Goal: Contribute content: Contribute content

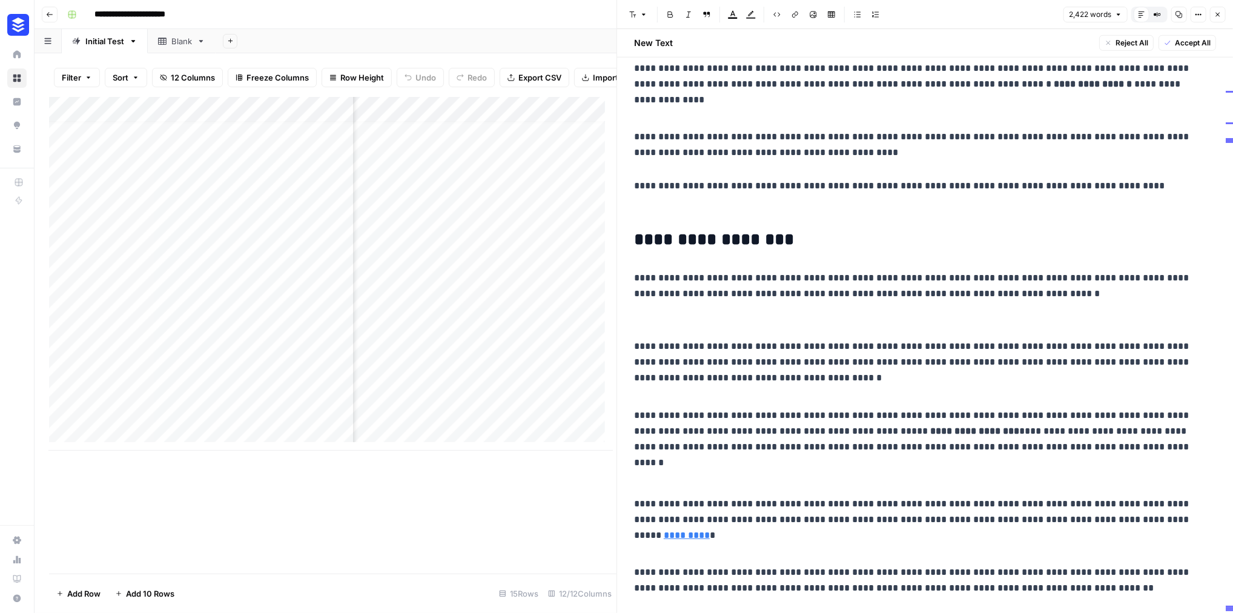
scroll to position [11887, 0]
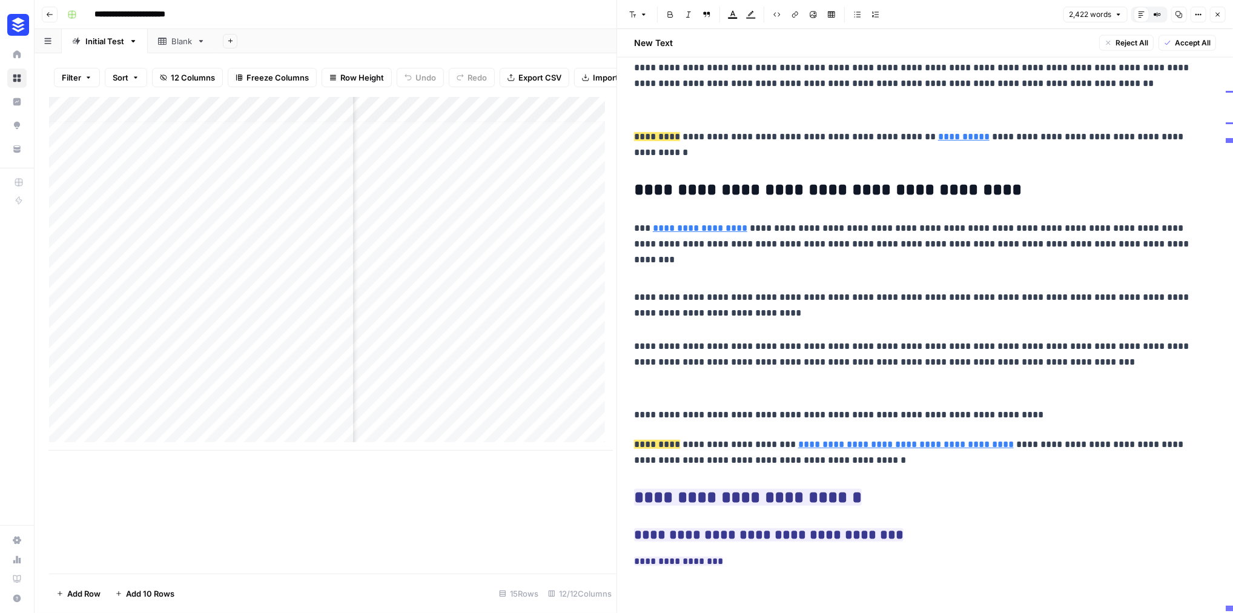
click at [1218, 22] on button "Close" at bounding box center [1218, 15] width 16 height 16
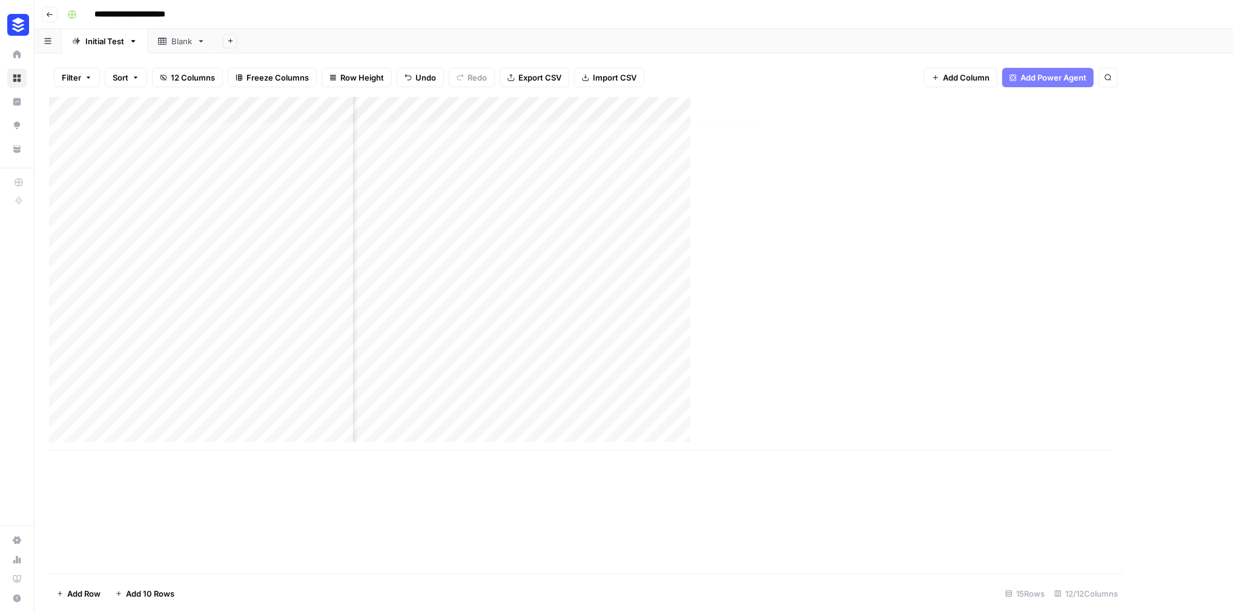
scroll to position [8, 993]
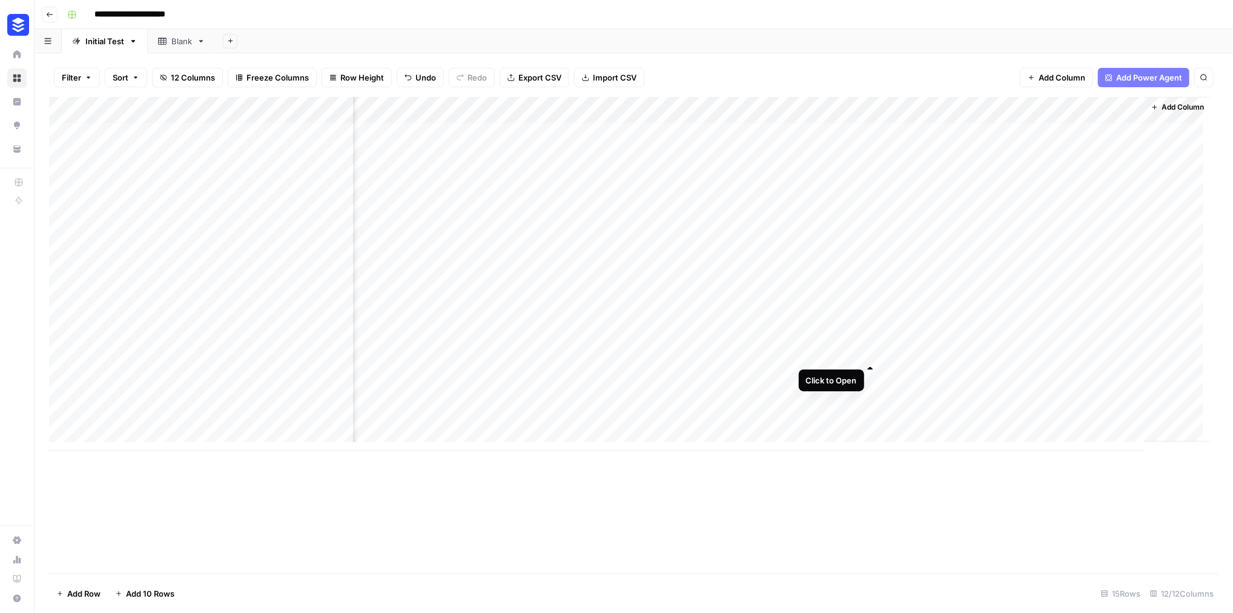
click at [870, 351] on div "Add Column" at bounding box center [630, 274] width 1162 height 354
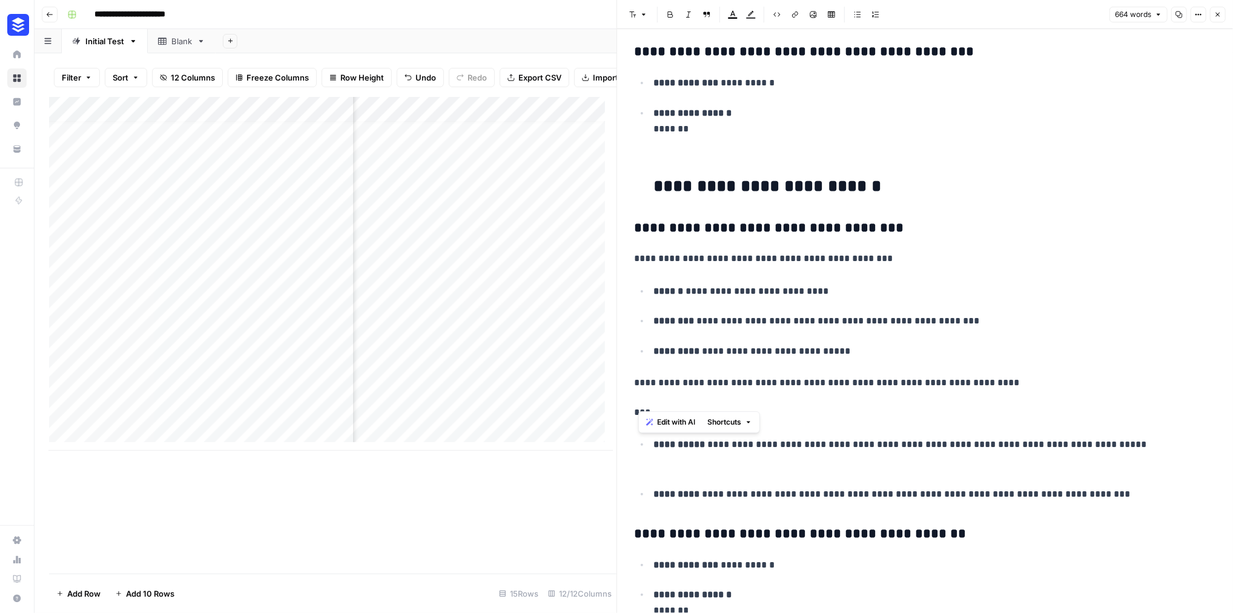
scroll to position [1221, 0]
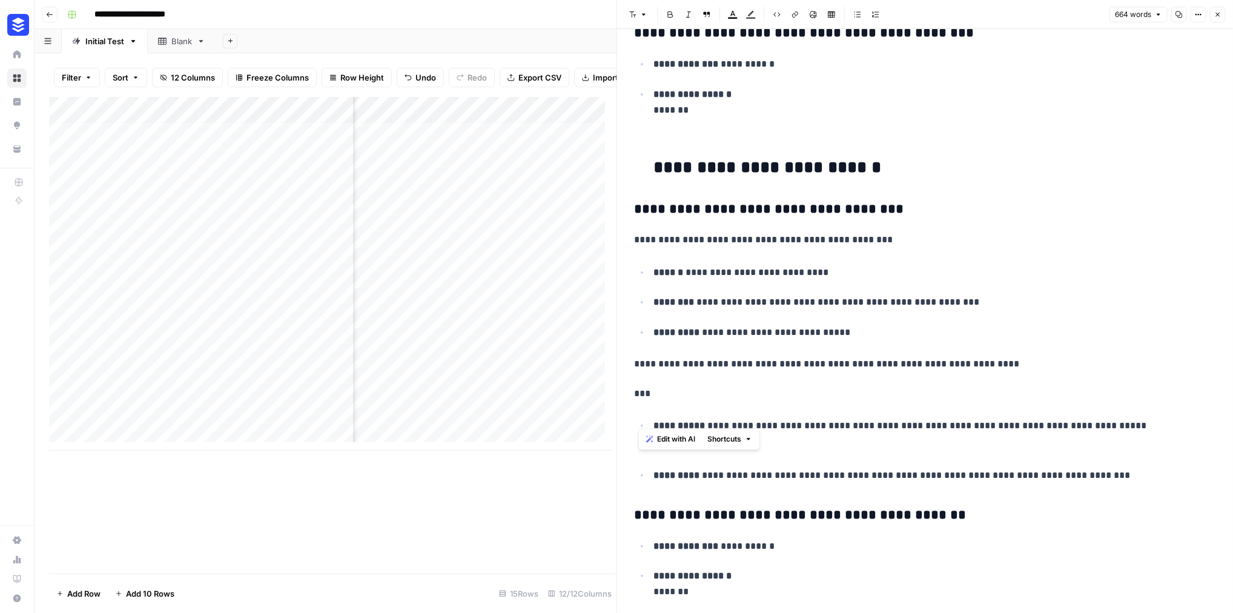
drag, startPoint x: 645, startPoint y: 365, endPoint x: 1043, endPoint y: 400, distance: 399.3
click at [1043, 400] on div "**********" at bounding box center [925, 317] width 596 height 2981
click at [1001, 401] on div "**********" at bounding box center [925, 317] width 596 height 2981
click at [1195, 18] on icon "button" at bounding box center [1198, 14] width 7 height 7
click at [925, 182] on h2 "**********" at bounding box center [923, 170] width 541 height 24
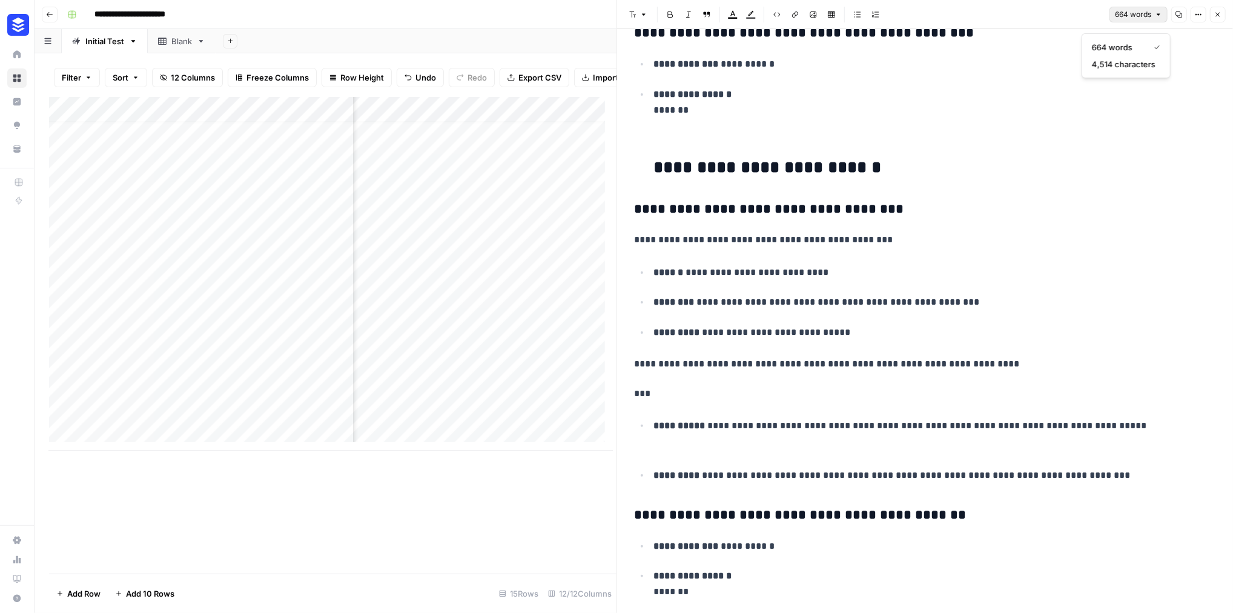
click at [1155, 16] on icon "button" at bounding box center [1158, 14] width 7 height 7
click at [1000, 10] on div "Font style Bold Italic Block quote Text color Highlight color Code block Link I…" at bounding box center [924, 15] width 601 height 16
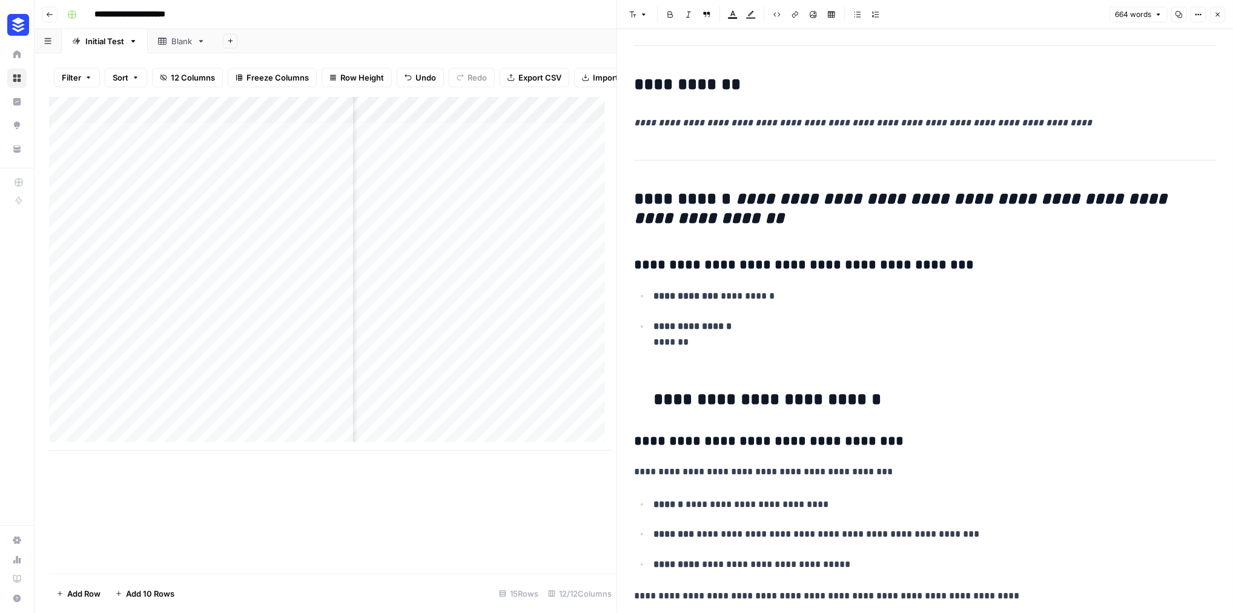
scroll to position [979, 0]
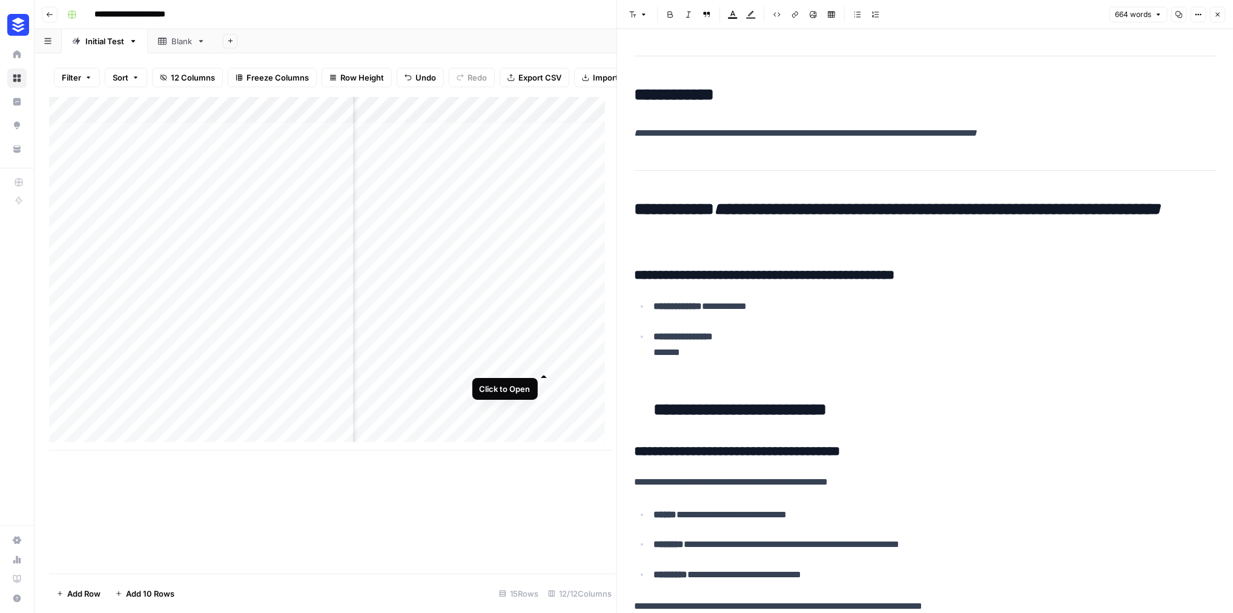
click at [545, 361] on div "Add Column" at bounding box center [331, 274] width 564 height 354
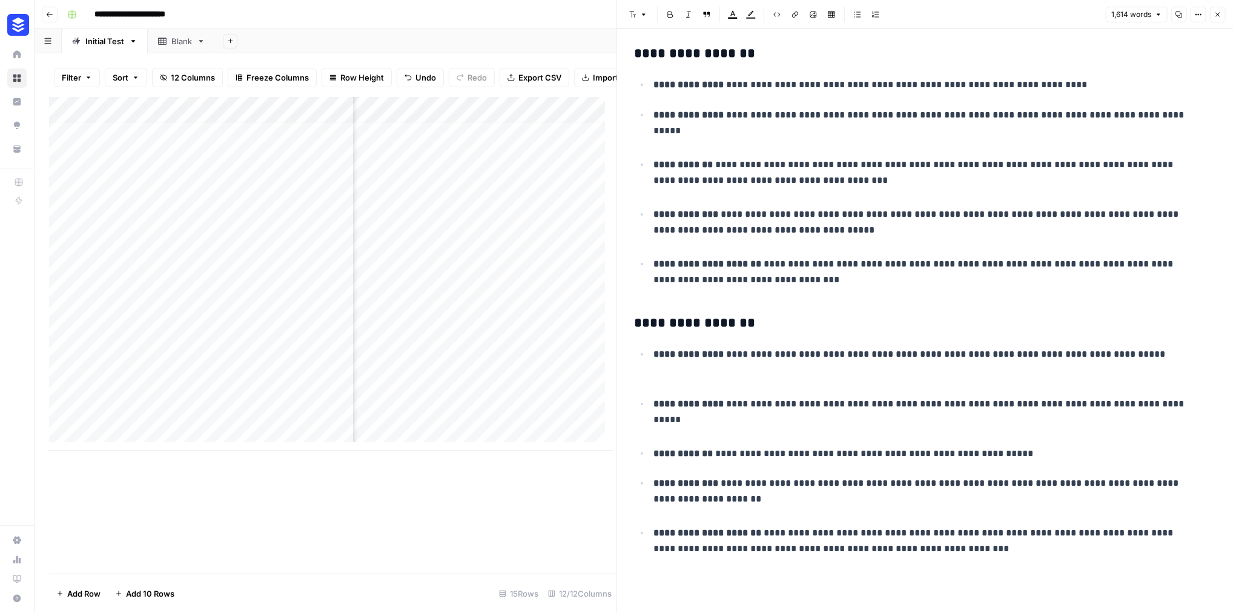
scroll to position [4628, 0]
click at [1216, 17] on icon "button" at bounding box center [1218, 15] width 4 height 4
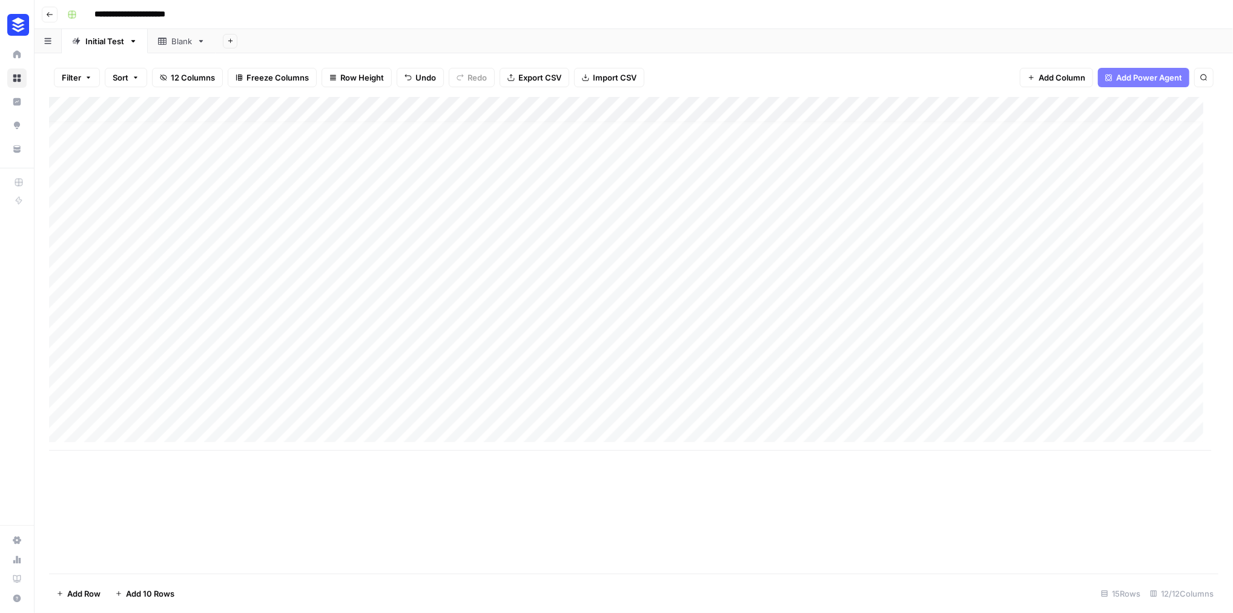
scroll to position [8, 437]
click at [791, 352] on div "Add Column" at bounding box center [630, 274] width 1162 height 354
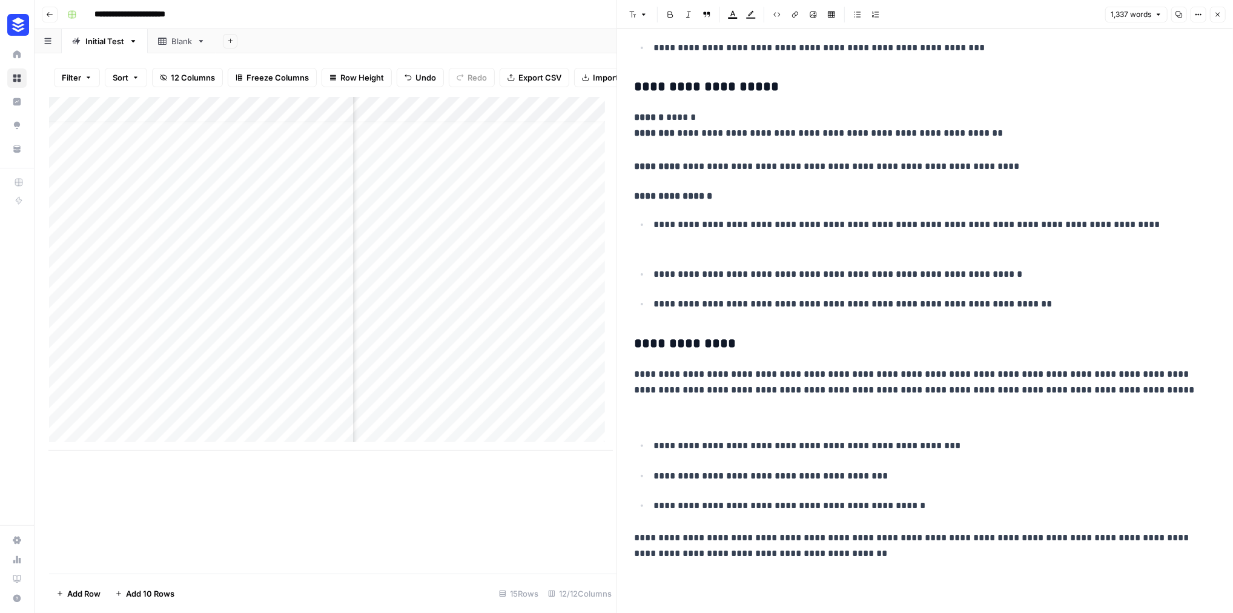
scroll to position [4442, 0]
click at [1216, 17] on icon "button" at bounding box center [1217, 14] width 7 height 7
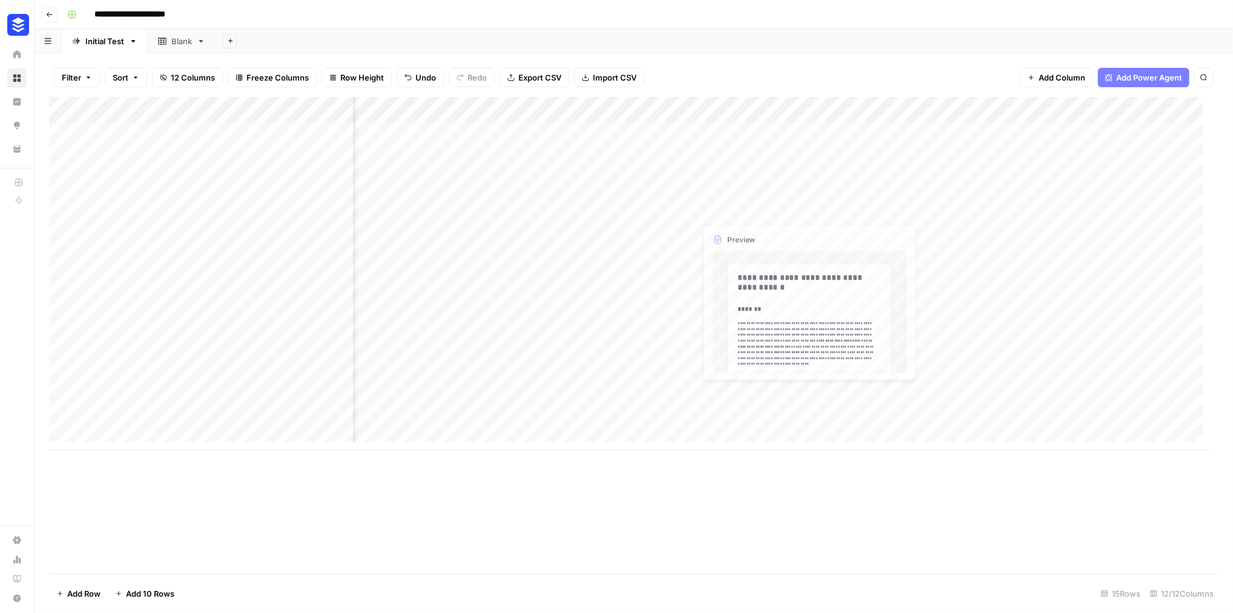
scroll to position [0, 437]
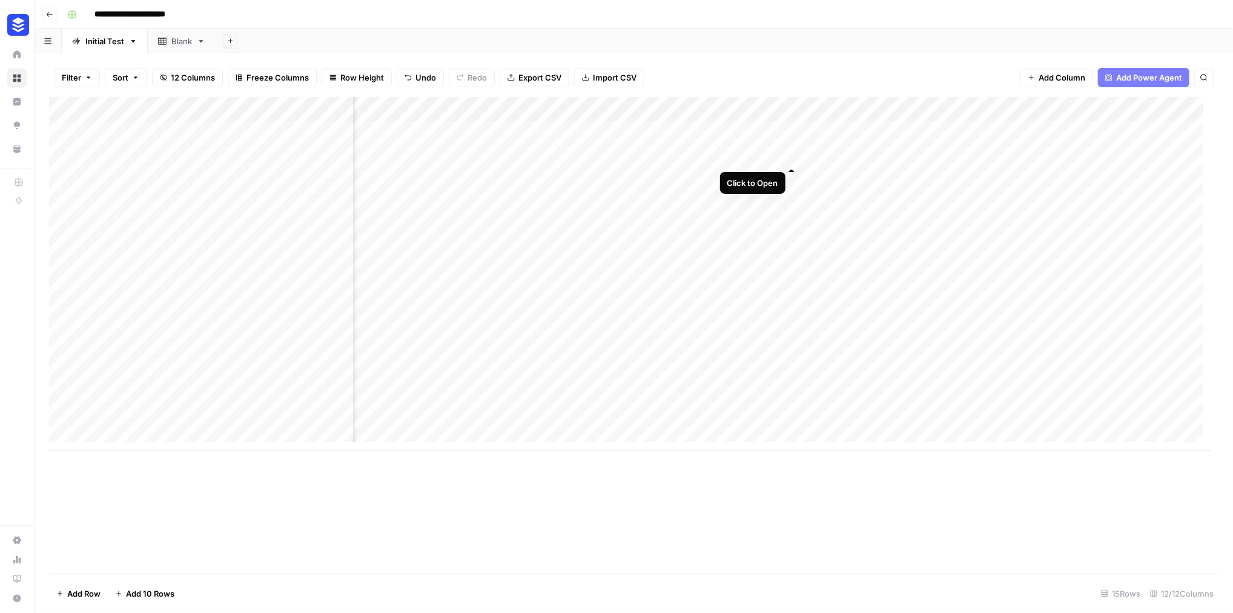
click at [791, 154] on div "Add Column" at bounding box center [630, 274] width 1162 height 354
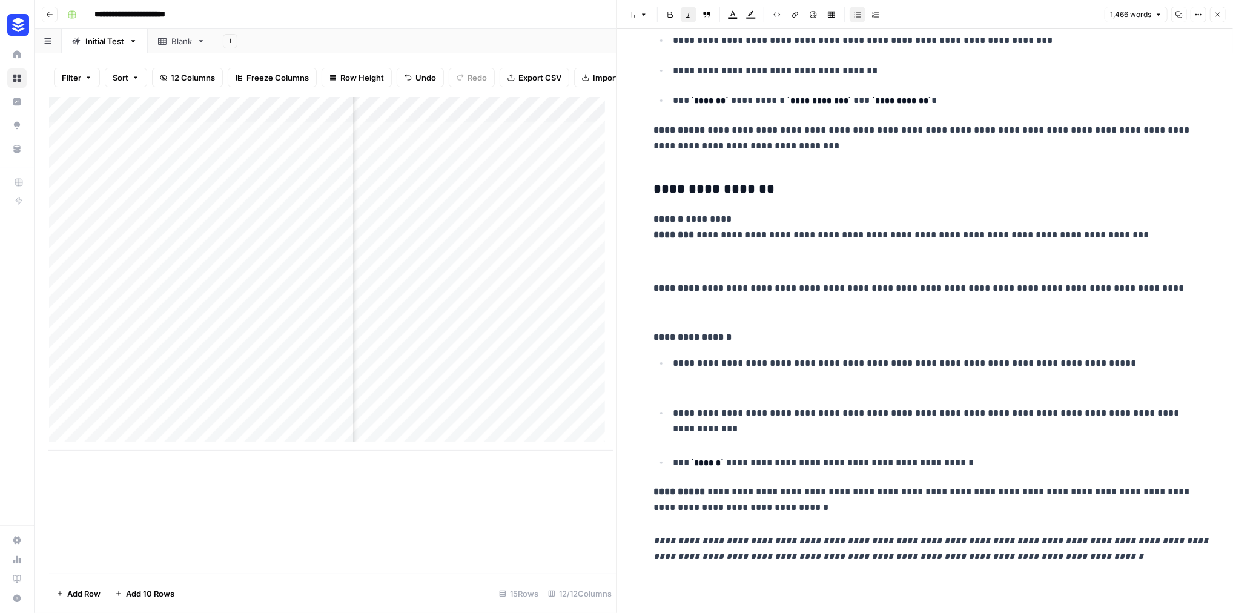
scroll to position [4674, 0]
click at [1219, 22] on button "Close" at bounding box center [1218, 15] width 16 height 16
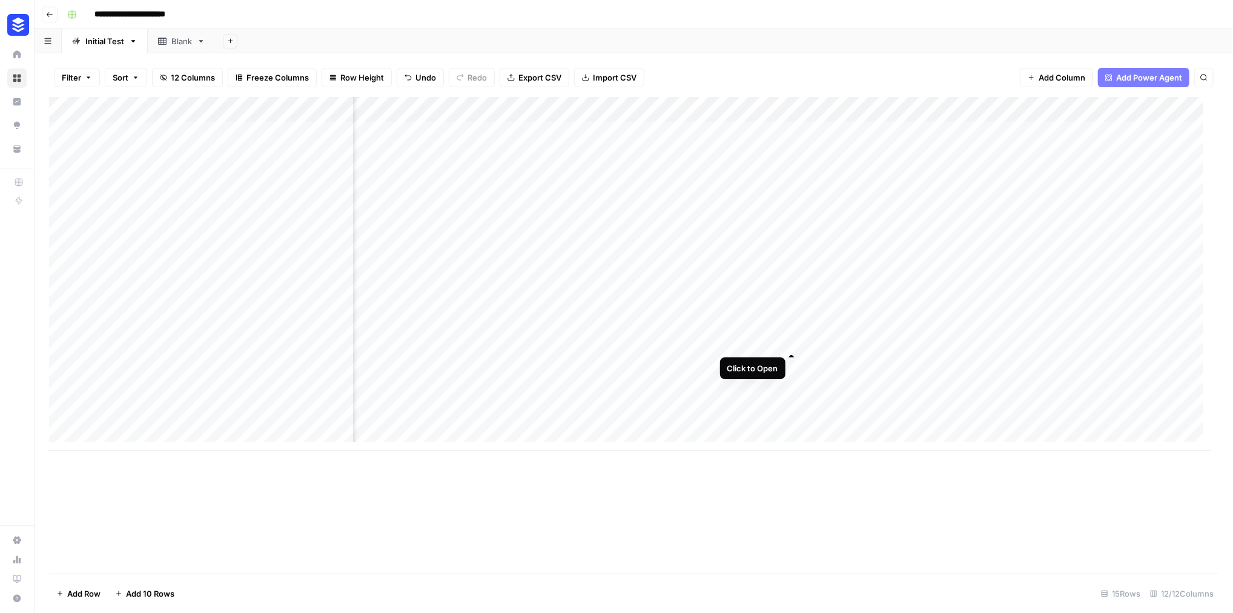
click at [791, 341] on div "Add Column" at bounding box center [630, 274] width 1162 height 354
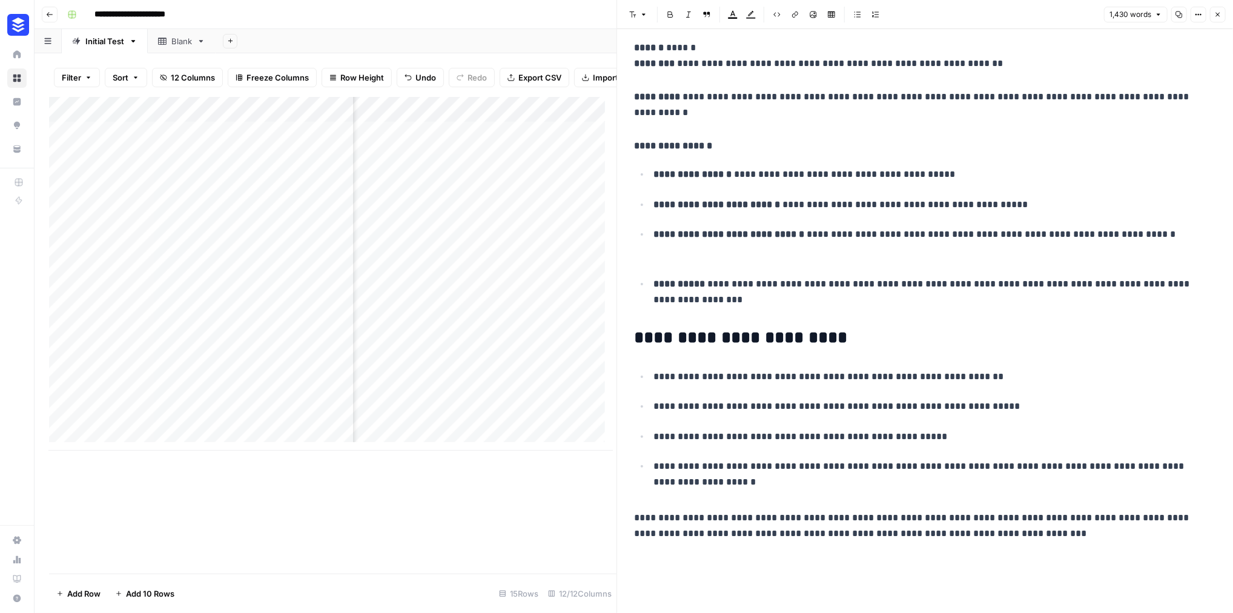
scroll to position [4585, 0]
click at [1219, 20] on button "Close" at bounding box center [1218, 15] width 16 height 16
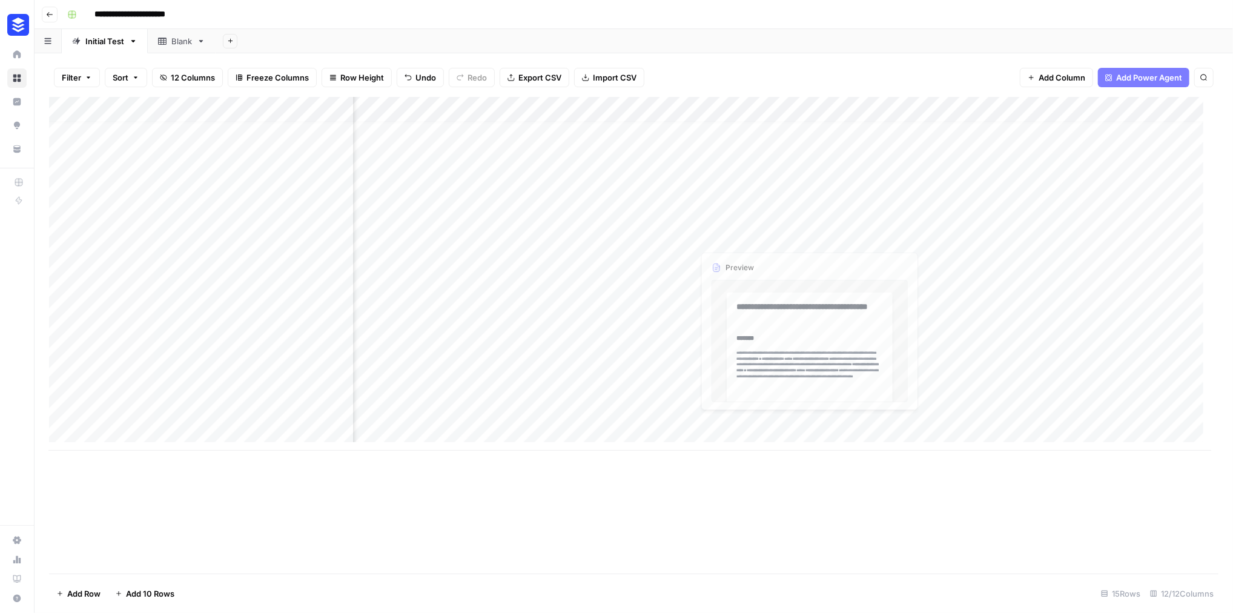
scroll to position [8, 437]
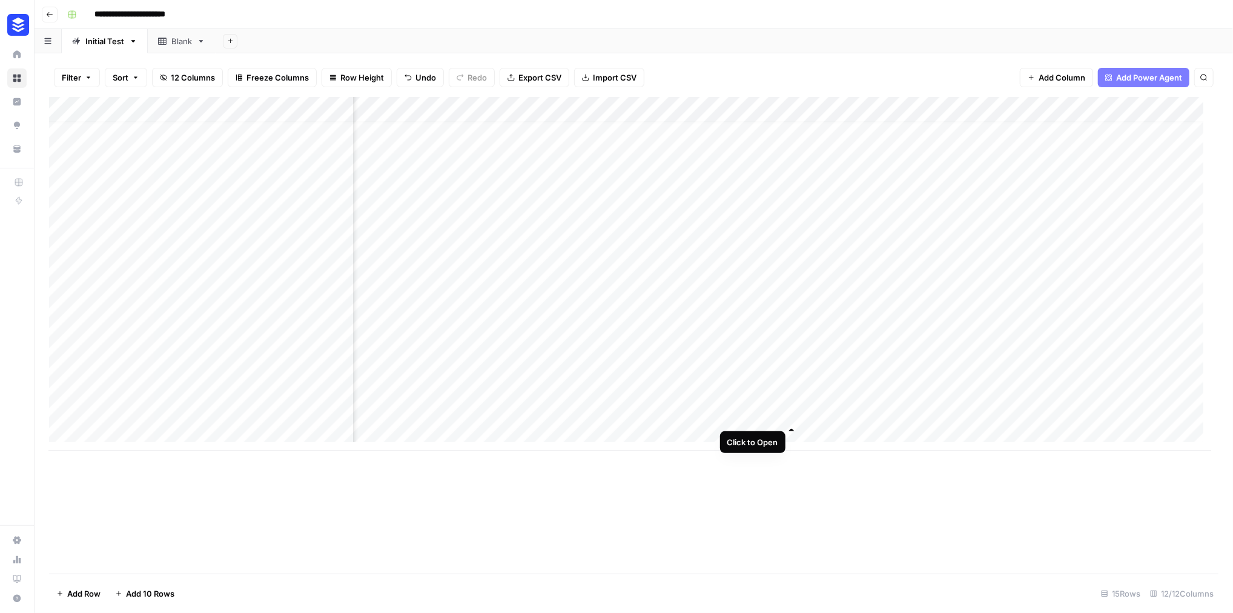
click at [792, 414] on div "Add Column" at bounding box center [630, 274] width 1162 height 354
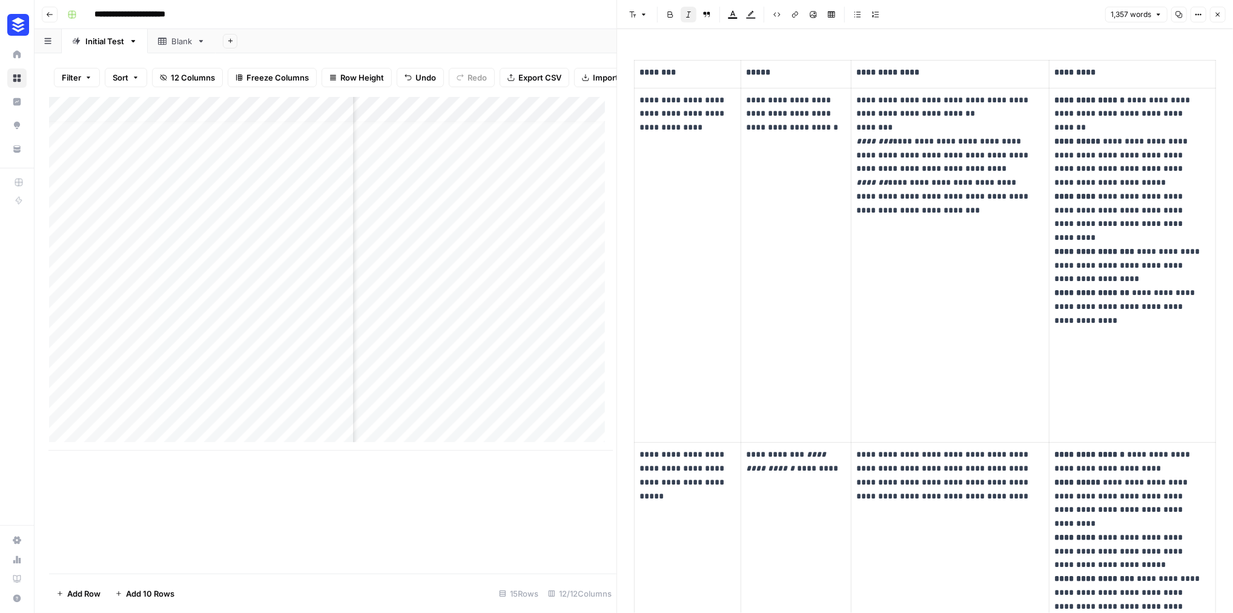
scroll to position [458, 0]
click at [1219, 19] on button "Close" at bounding box center [1218, 15] width 16 height 16
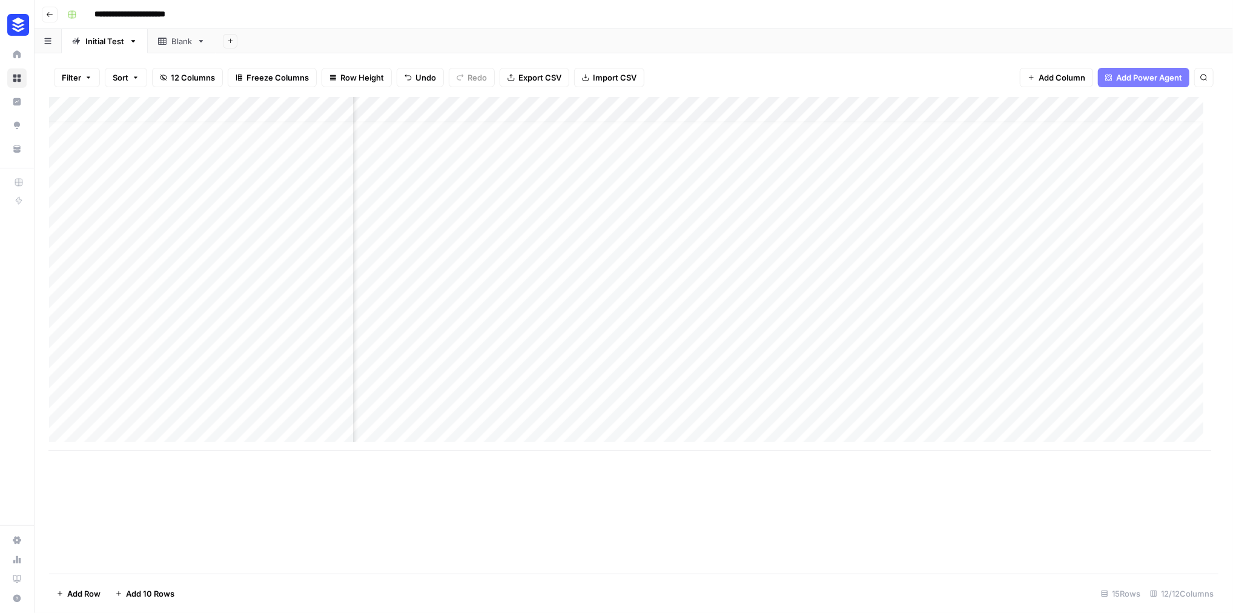
scroll to position [8, 1011]
click at [1080, 352] on div "Add Column" at bounding box center [630, 274] width 1162 height 354
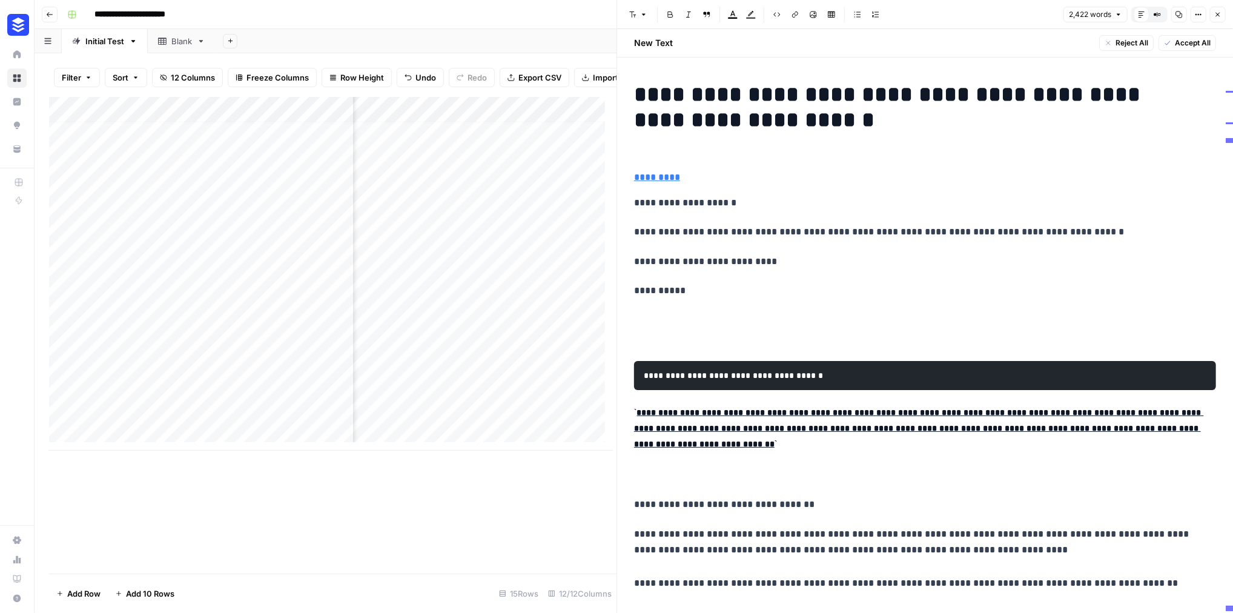
click at [726, 331] on p "**********" at bounding box center [916, 315] width 565 height 64
copy div "**********"
click at [1221, 21] on button "Close" at bounding box center [1218, 15] width 16 height 16
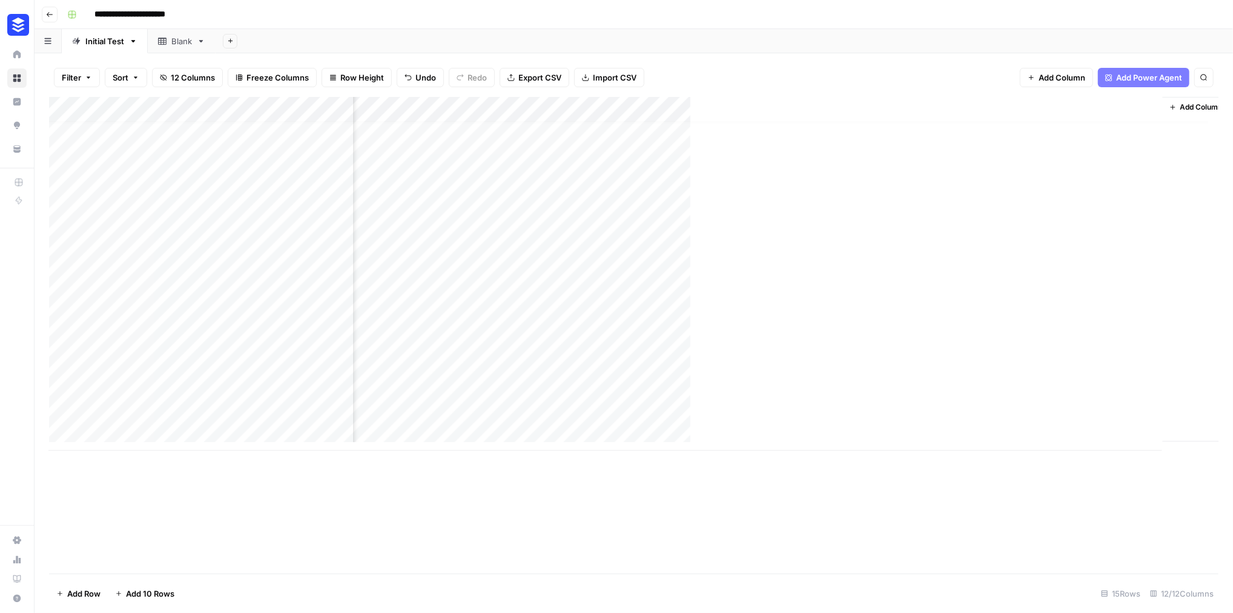
scroll to position [8, 993]
click at [870, 351] on div "Add Column" at bounding box center [630, 274] width 1162 height 354
click at [1220, 12] on button "Close" at bounding box center [1218, 15] width 16 height 16
click at [869, 351] on div "Add Column" at bounding box center [630, 274] width 1162 height 354
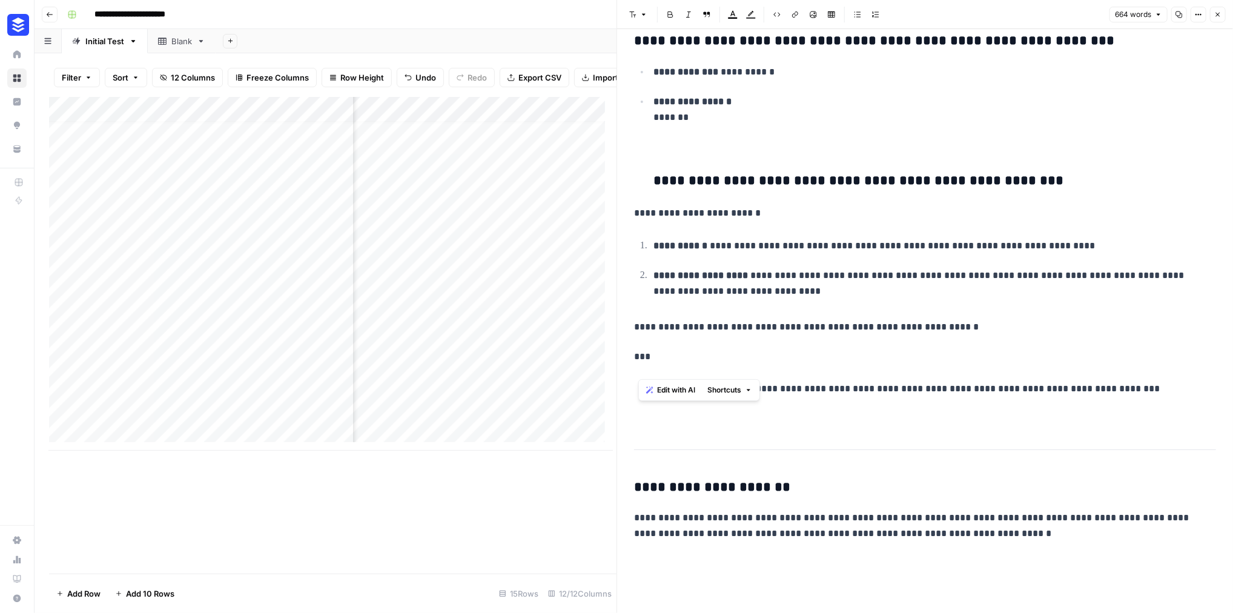
scroll to position [2737, 0]
drag, startPoint x: 639, startPoint y: 214, endPoint x: 1141, endPoint y: 394, distance: 533.7
click at [1052, 381] on p "**********" at bounding box center [923, 400] width 541 height 39
click at [1216, 18] on icon "button" at bounding box center [1217, 14] width 7 height 7
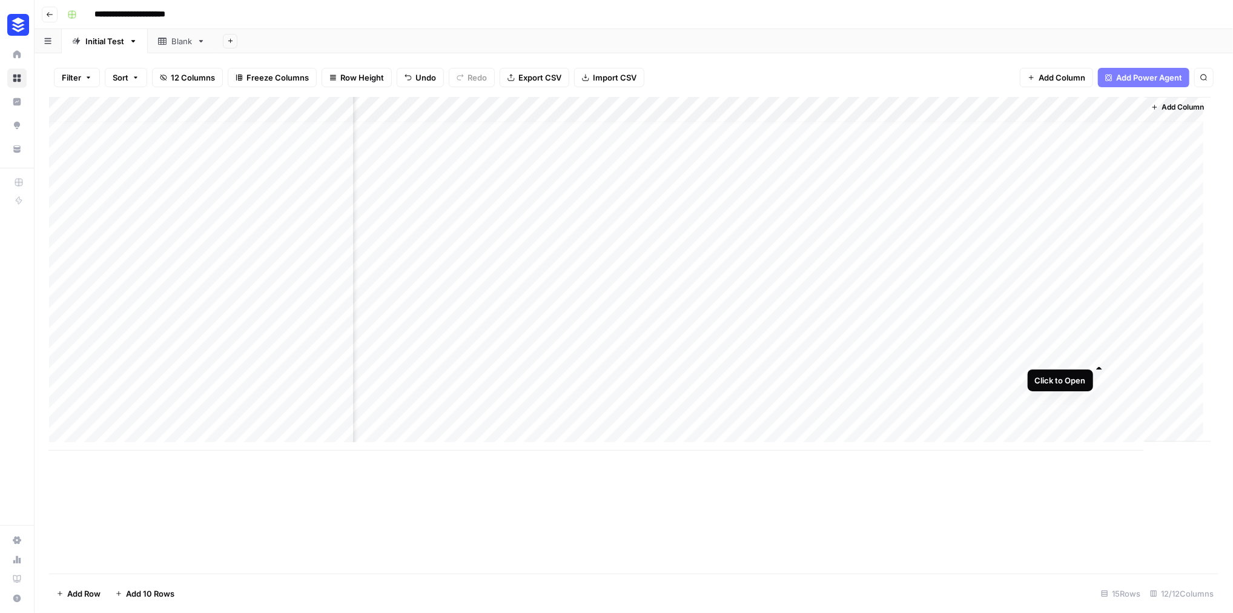
click at [1098, 352] on div "Add Column" at bounding box center [630, 274] width 1162 height 354
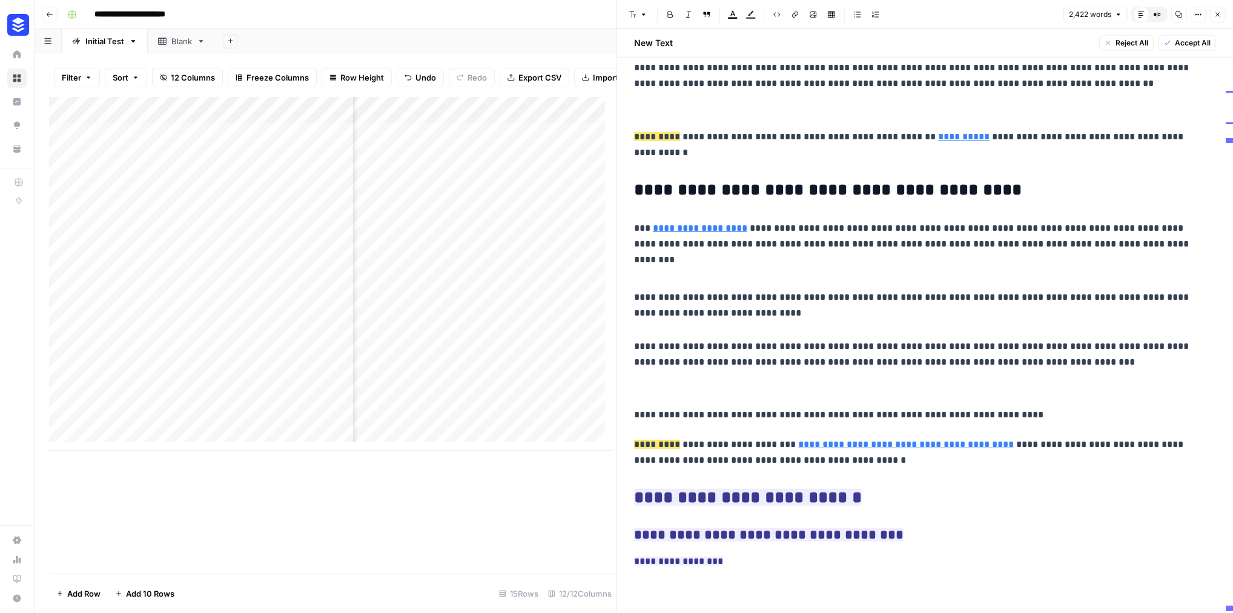
scroll to position [11887, 0]
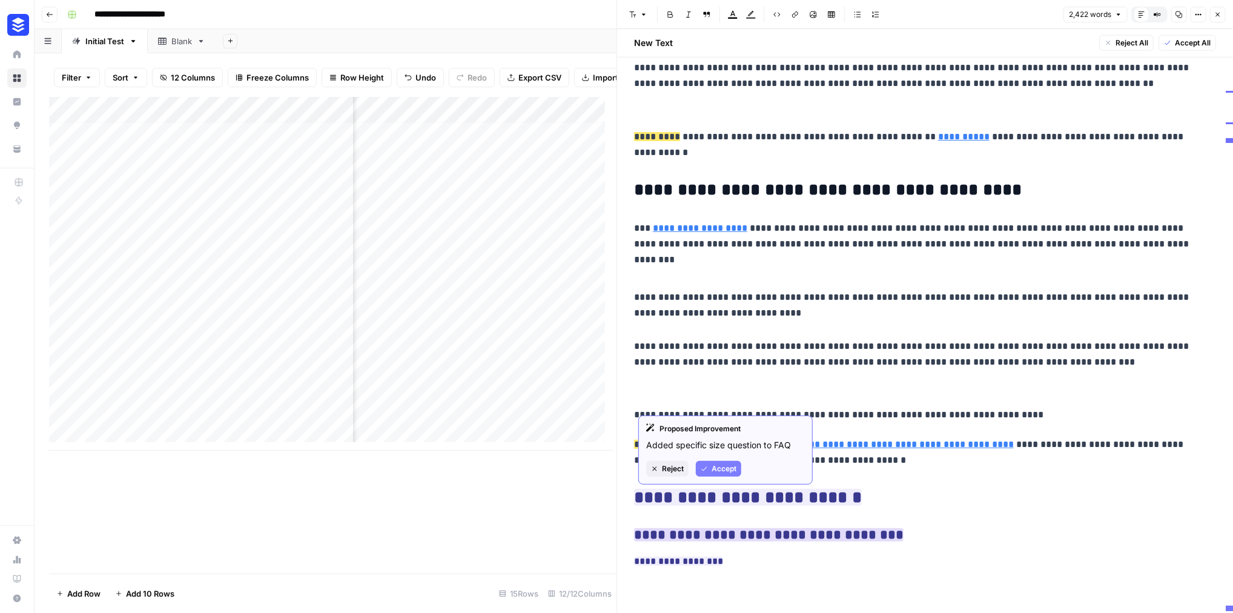
click at [736, 474] on span "Accept" at bounding box center [723, 468] width 25 height 11
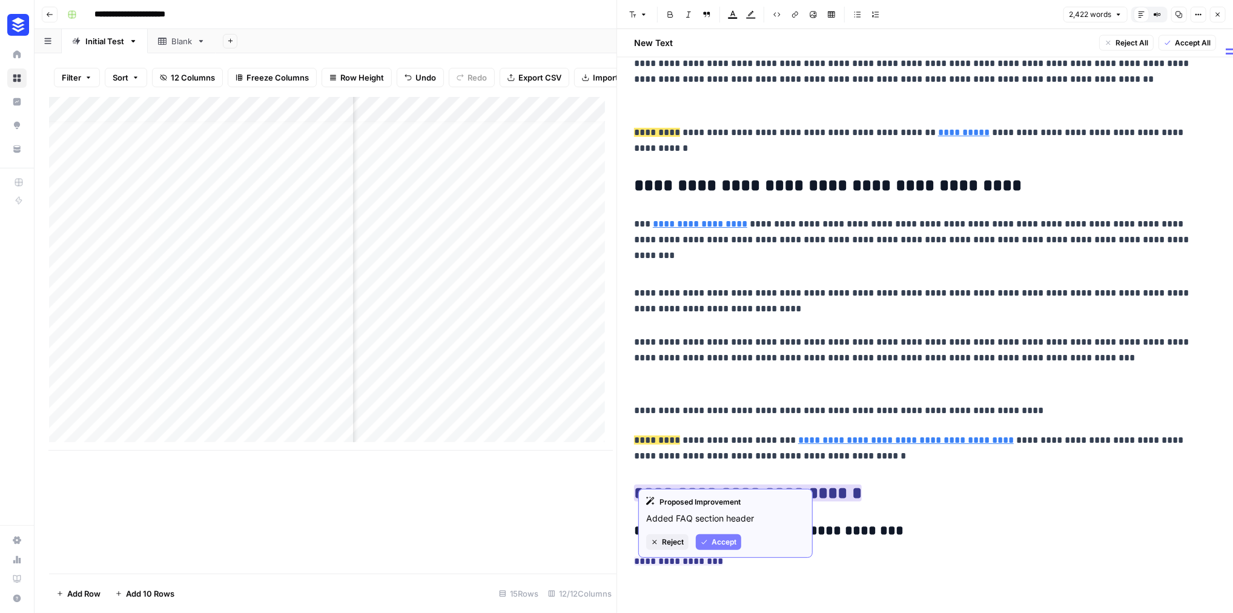
click at [736, 547] on span "Accept" at bounding box center [723, 541] width 25 height 11
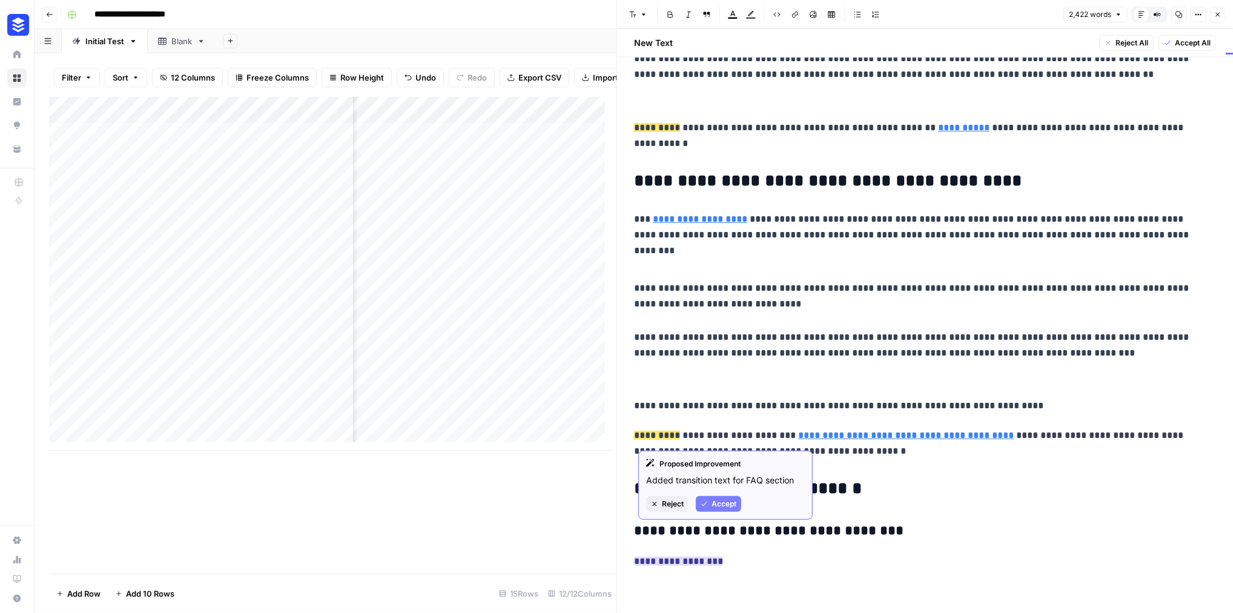
click at [670, 509] on span "Reject" at bounding box center [673, 503] width 22 height 11
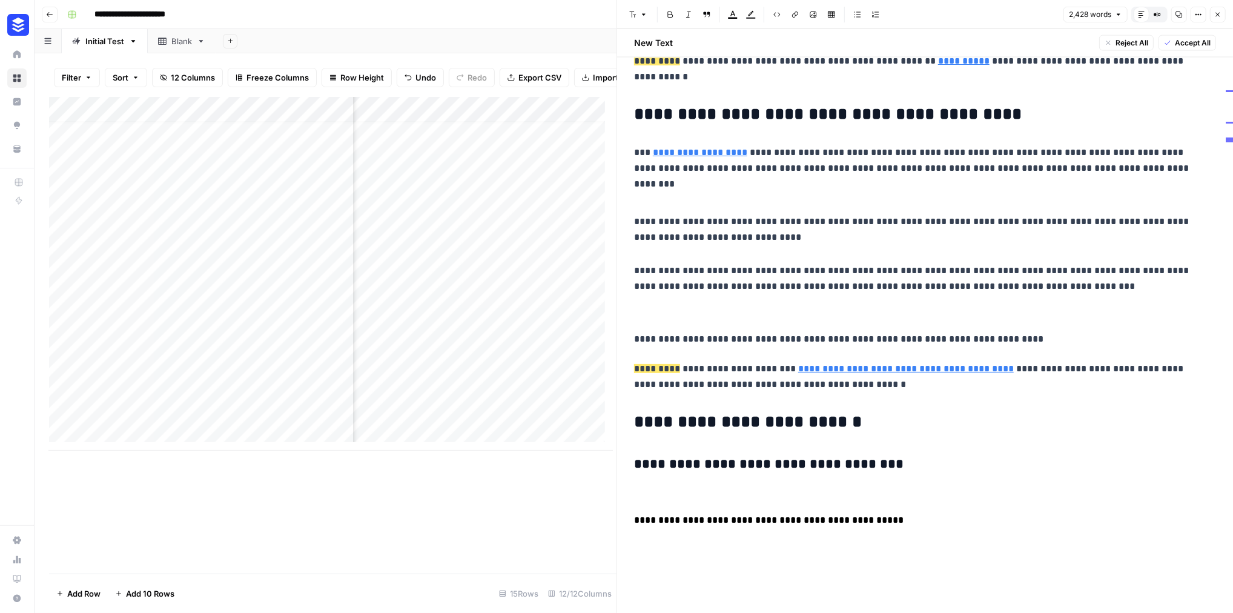
click at [951, 503] on p at bounding box center [925, 495] width 582 height 16
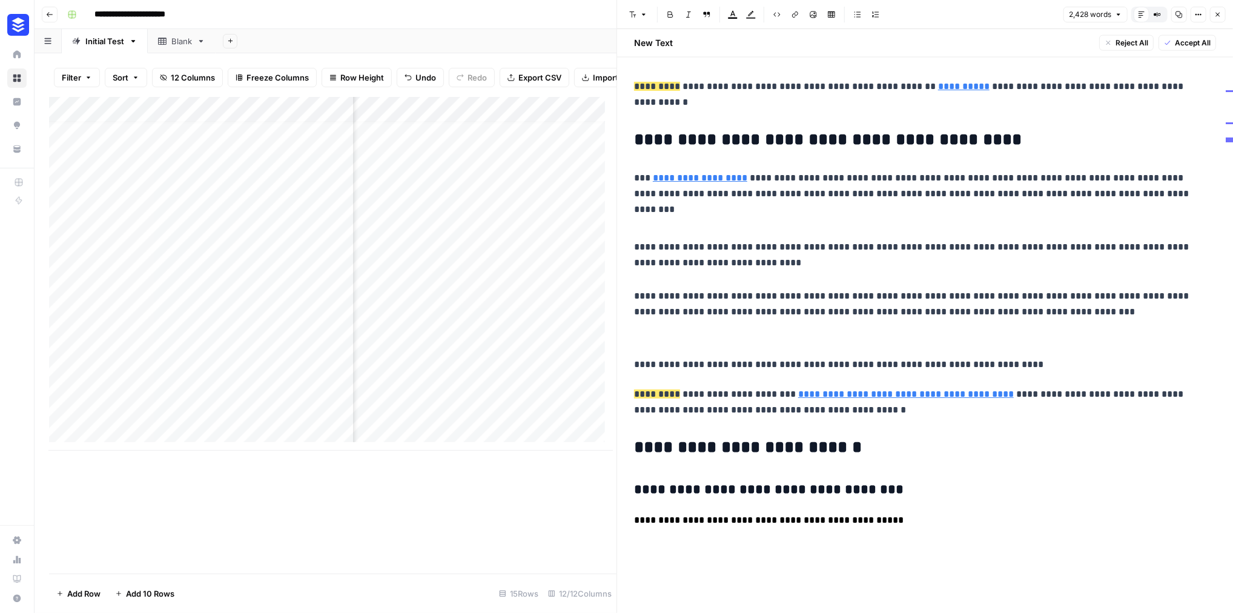
click at [968, 528] on p "**********" at bounding box center [925, 520] width 582 height 16
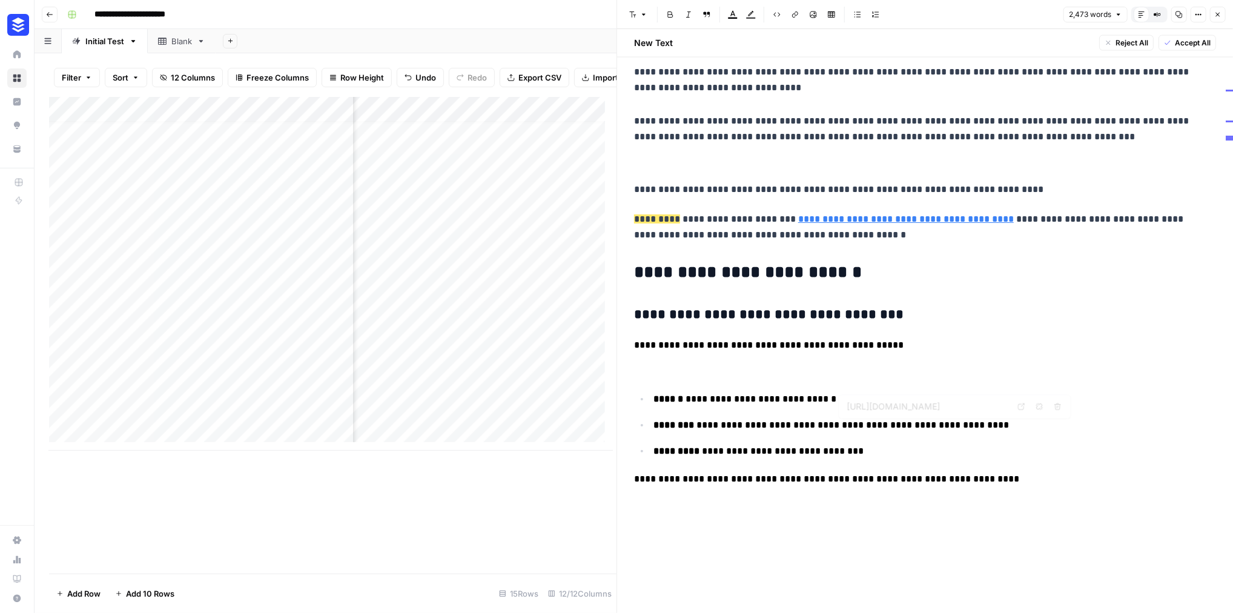
scroll to position [12158, 0]
click at [728, 363] on p at bounding box center [925, 371] width 582 height 16
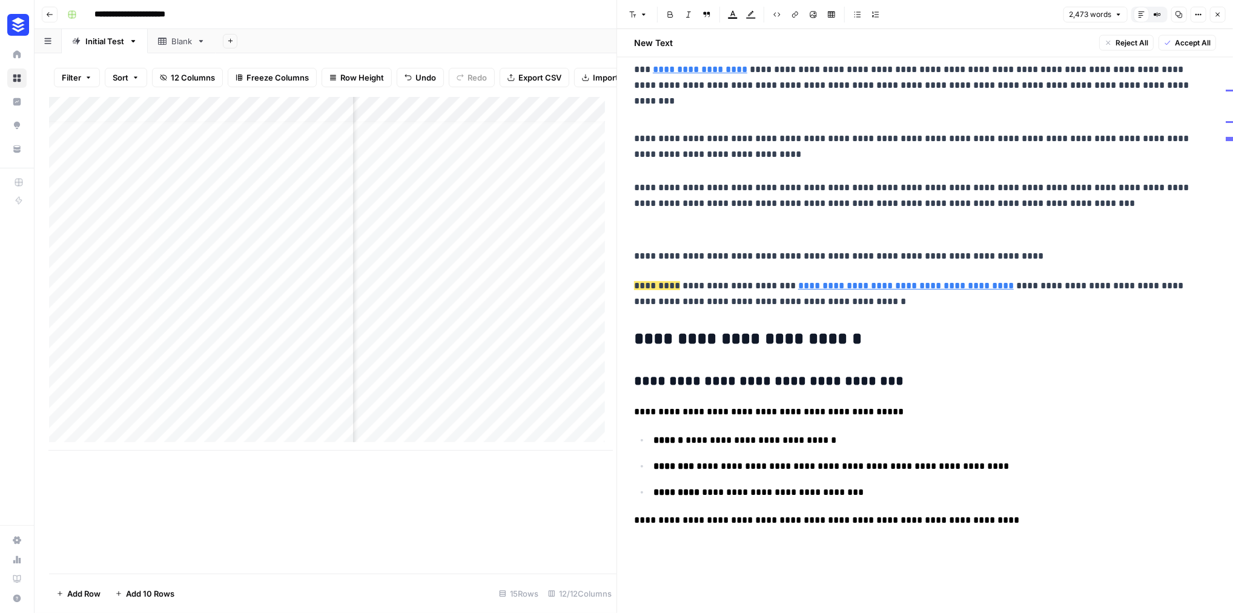
scroll to position [12055, 0]
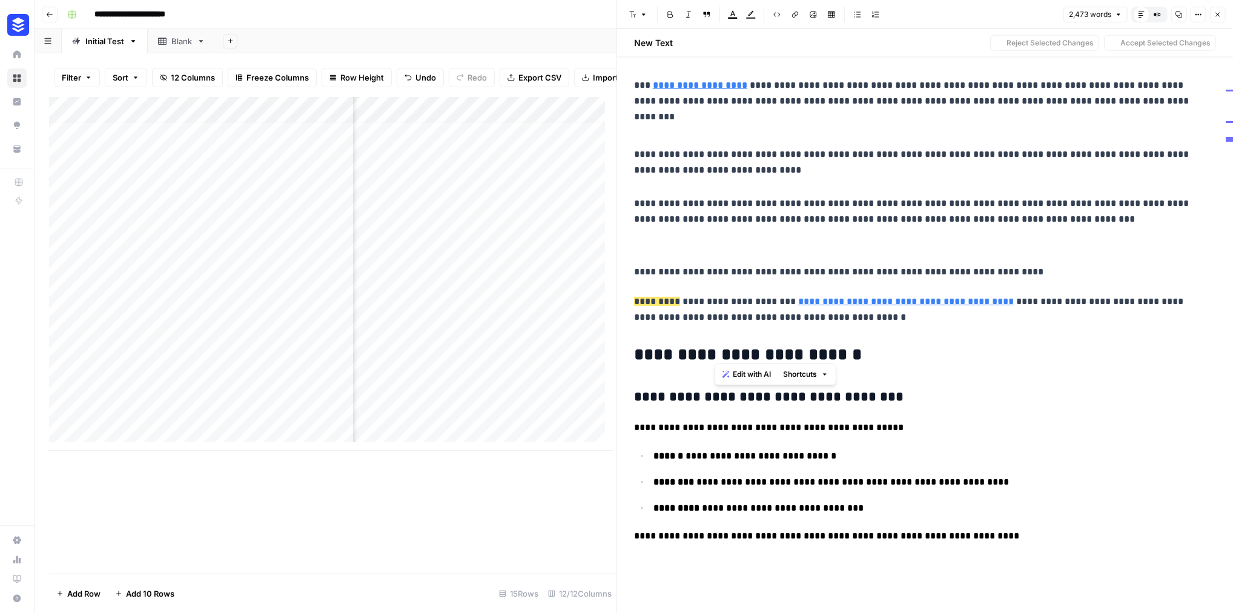
drag, startPoint x: 710, startPoint y: 351, endPoint x: 808, endPoint y: 352, distance: 98.7
click at [808, 389] on h3 "**********" at bounding box center [916, 399] width 565 height 21
click at [764, 389] on h3 "**********" at bounding box center [916, 399] width 565 height 21
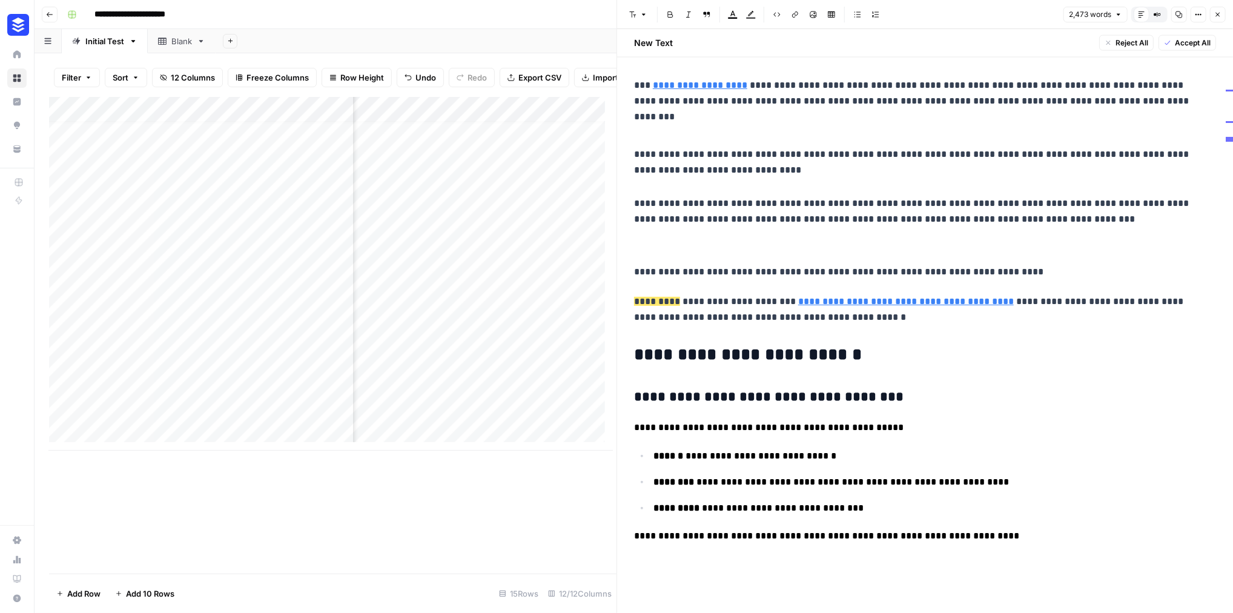
click at [641, 15] on button "Font style" at bounding box center [638, 15] width 28 height 16
click at [739, 553] on p at bounding box center [925, 561] width 582 height 16
click at [647, 18] on icon "button" at bounding box center [643, 14] width 7 height 7
click at [670, 107] on span "heading 3" at bounding box center [679, 101] width 58 height 12
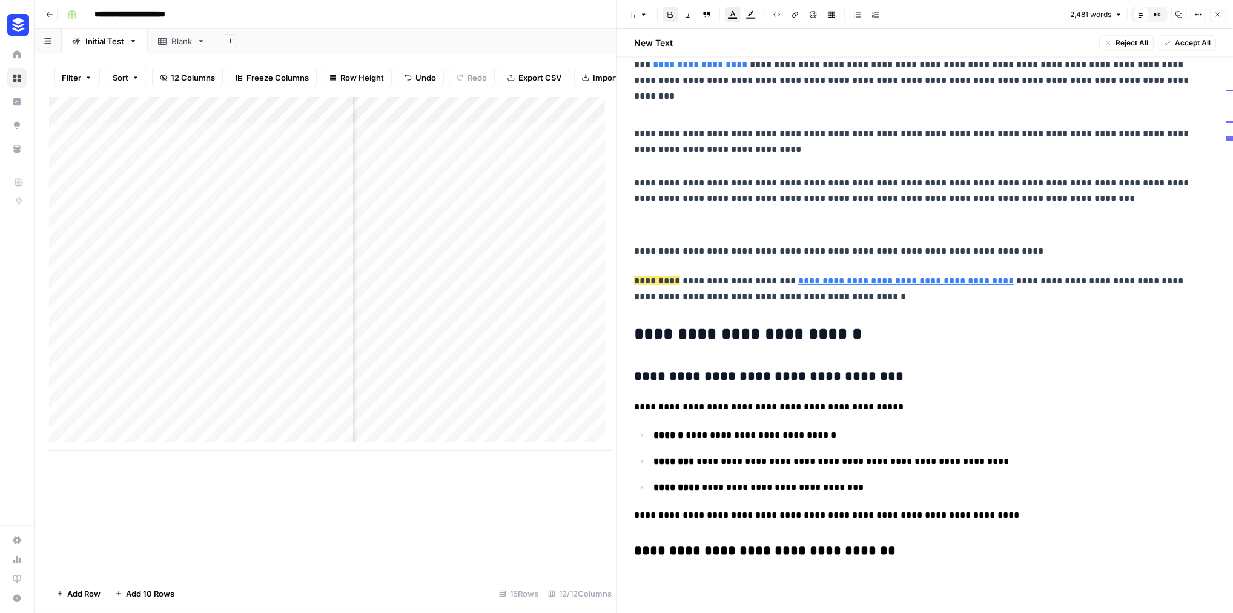
click at [826, 368] on h3 "**********" at bounding box center [916, 378] width 565 height 21
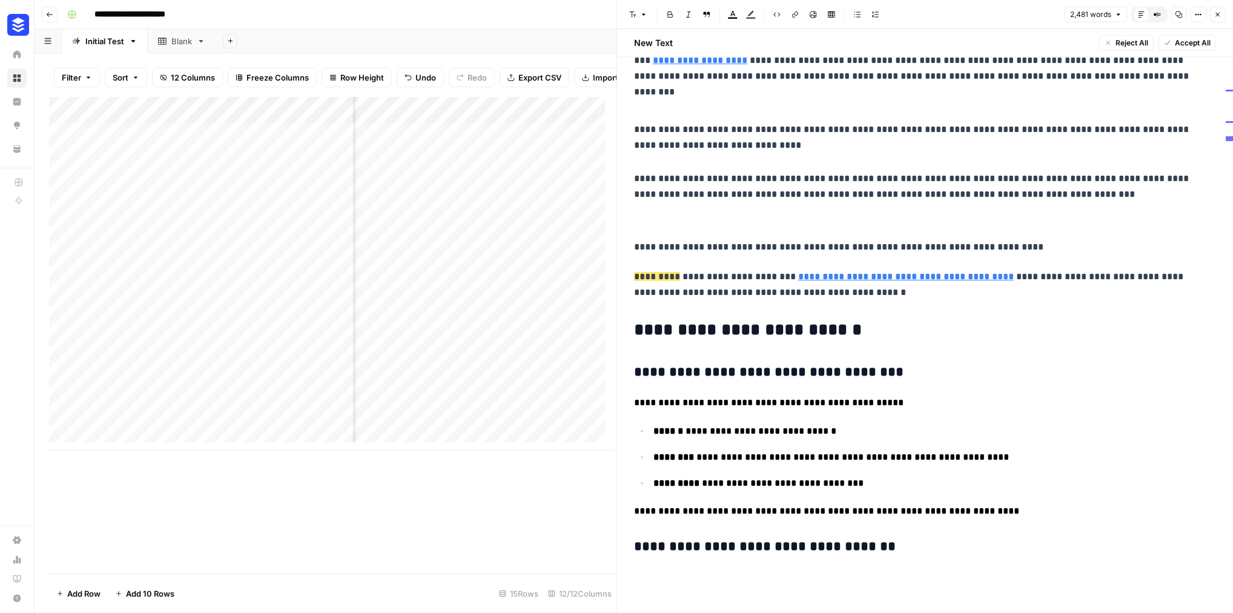
click at [956, 559] on h3 "**********" at bounding box center [916, 548] width 565 height 21
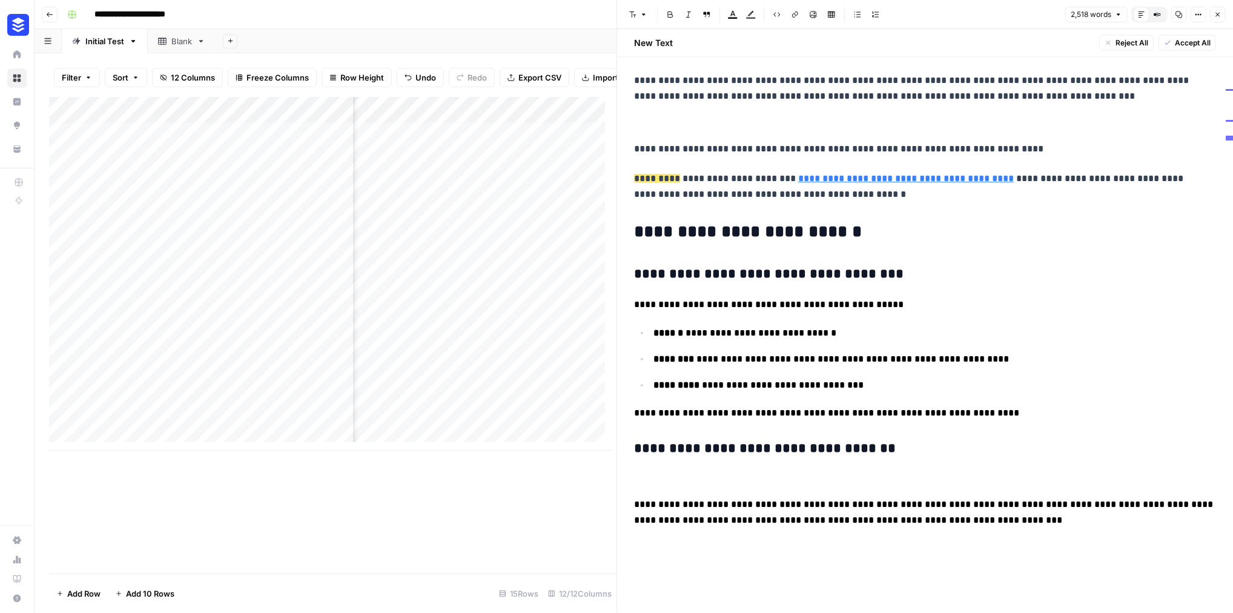
scroll to position [12203, 0]
click at [734, 471] on p at bounding box center [925, 479] width 582 height 16
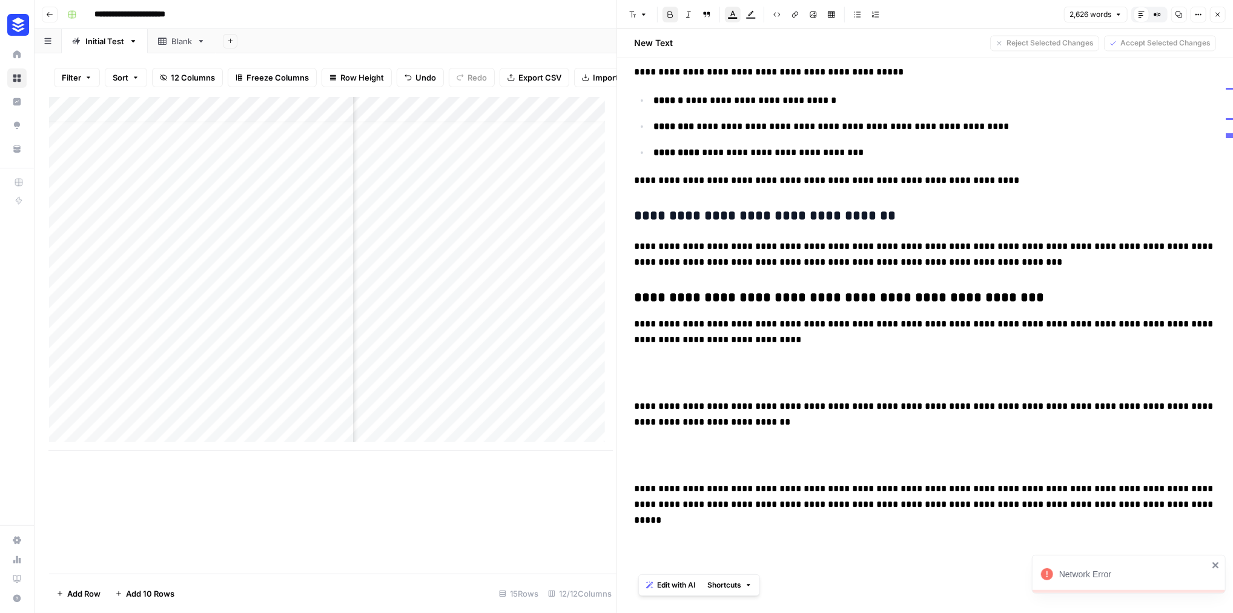
drag, startPoint x: 641, startPoint y: 151, endPoint x: 986, endPoint y: 565, distance: 539.1
copy div "**********"
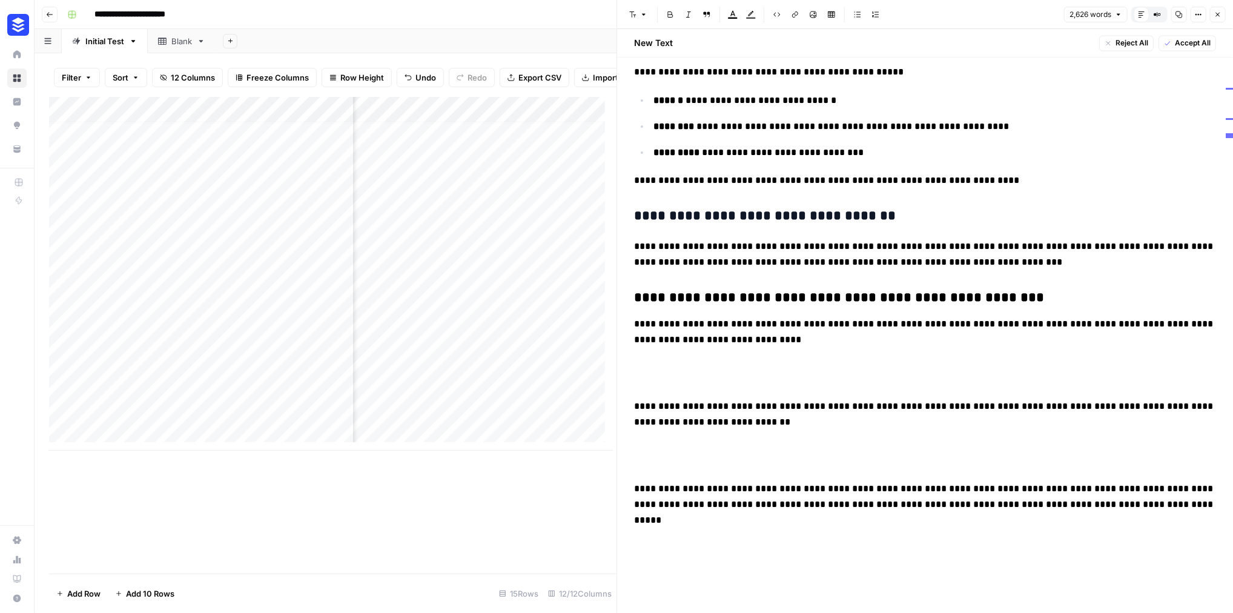
scroll to position [12493, 0]
click at [777, 357] on p at bounding box center [925, 372] width 582 height 31
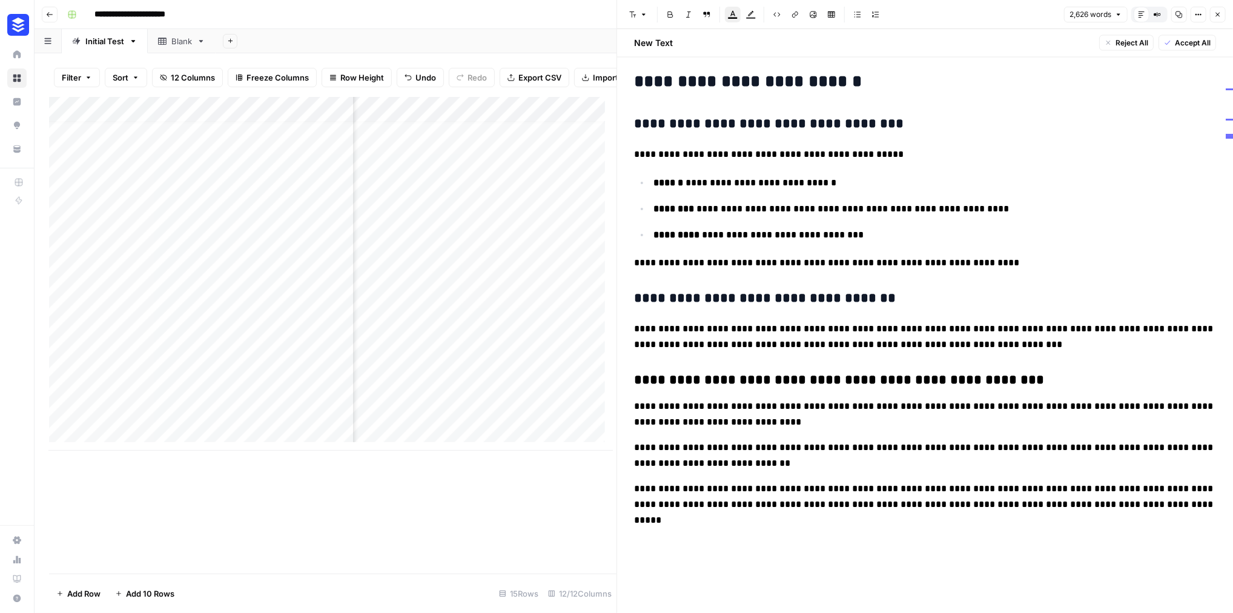
scroll to position [12390, 0]
drag, startPoint x: 636, startPoint y: 404, endPoint x: 952, endPoint y: 528, distance: 338.8
copy div "**********"
click at [871, 481] on p "**********" at bounding box center [925, 504] width 582 height 47
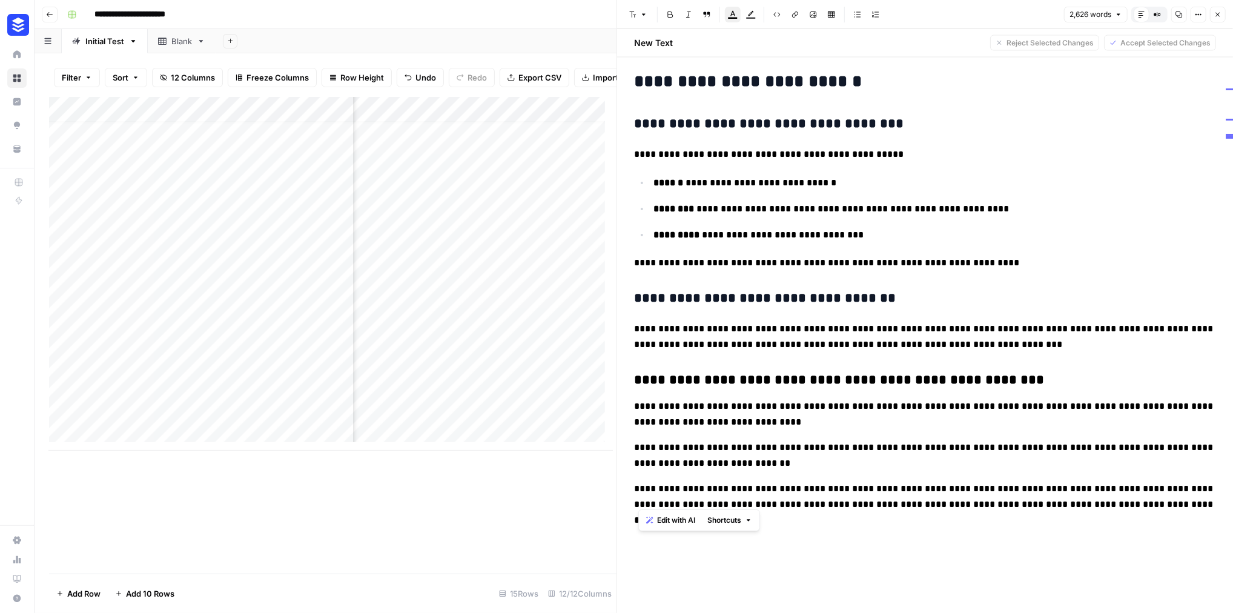
drag, startPoint x: 854, startPoint y: 493, endPoint x: 638, endPoint y: 403, distance: 234.2
drag, startPoint x: 949, startPoint y: 427, endPoint x: 618, endPoint y: 431, distance: 331.8
click at [618, 431] on div "**********" at bounding box center [924, 306] width 616 height 613
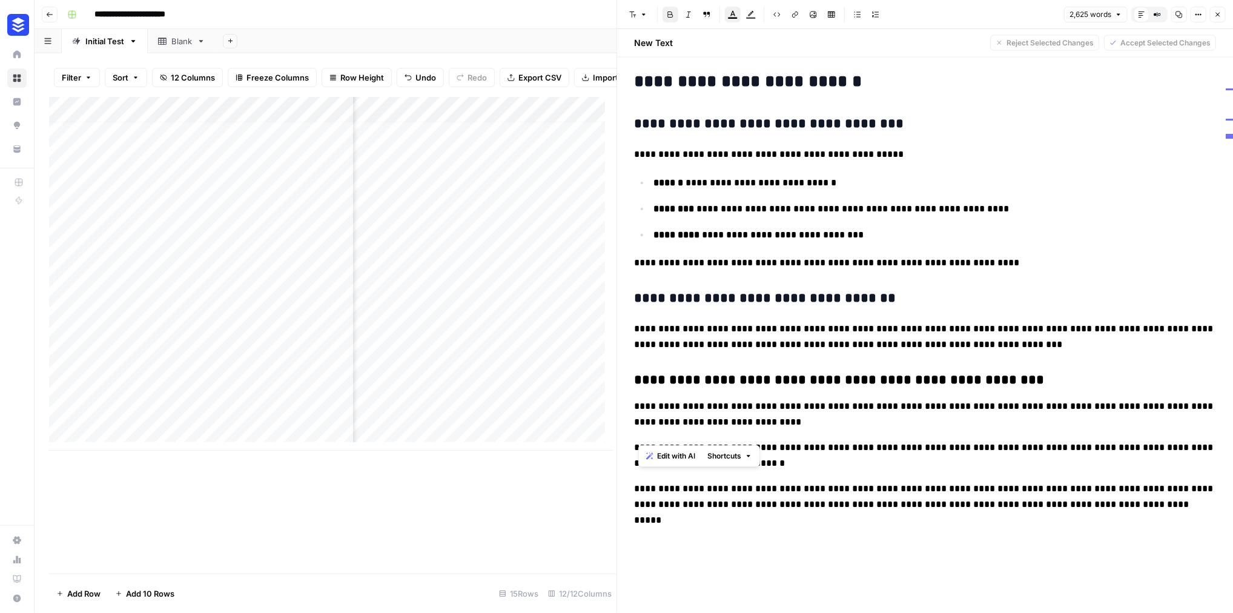
click at [645, 16] on icon "button" at bounding box center [643, 14] width 7 height 7
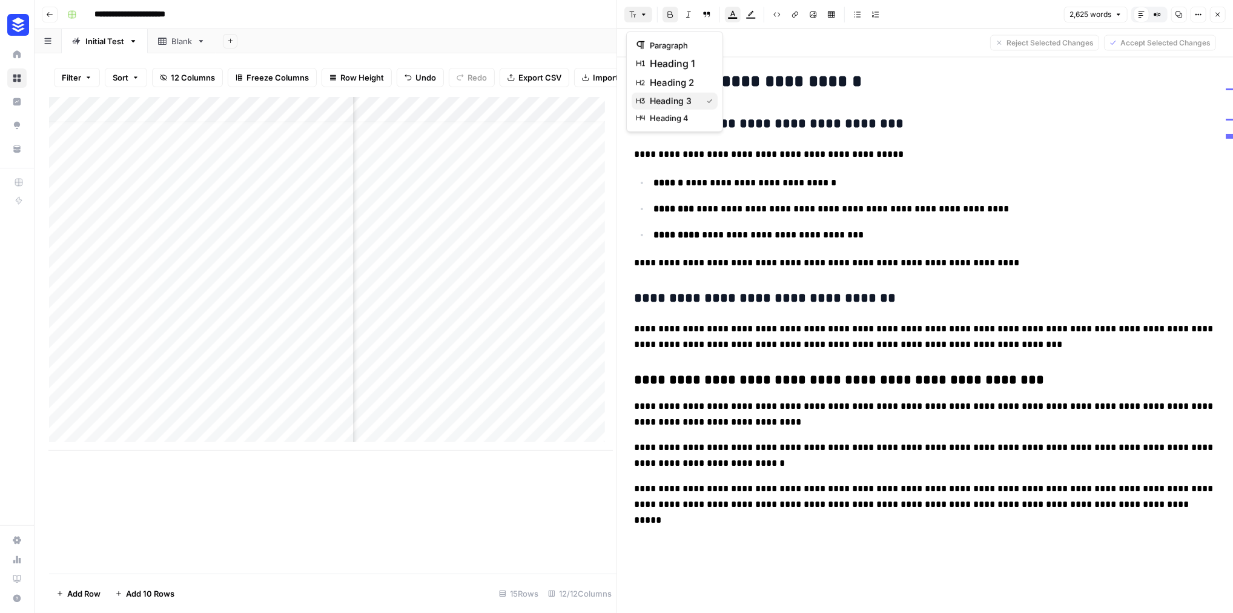
click at [673, 107] on span "heading 3" at bounding box center [673, 101] width 47 height 12
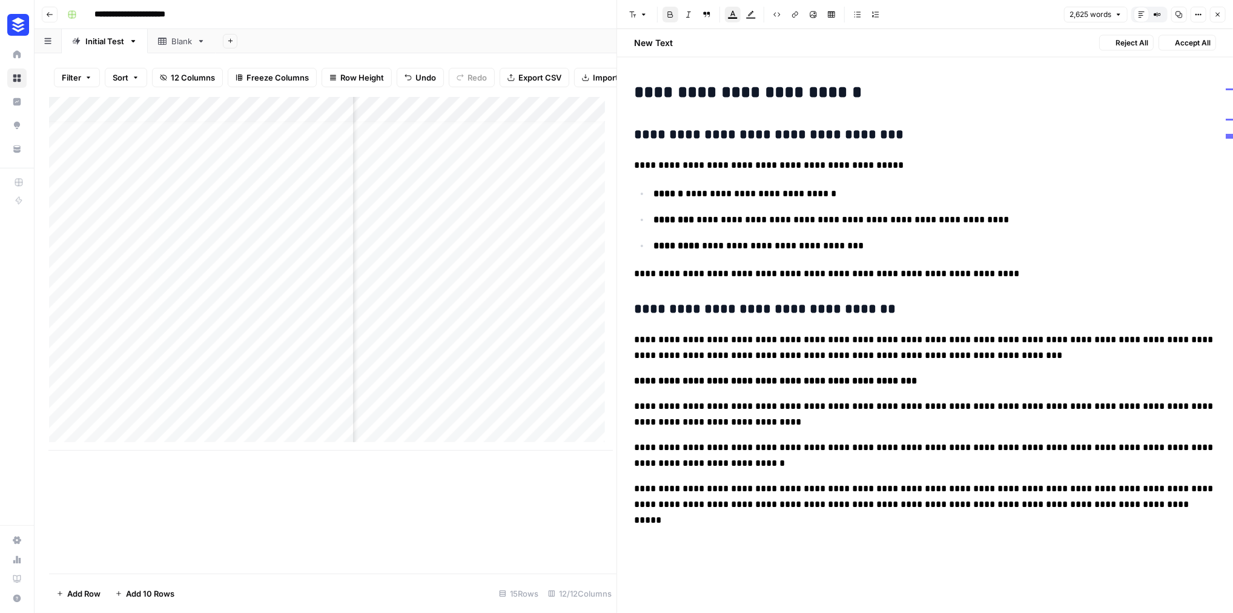
click at [836, 322] on h3 "**********" at bounding box center [916, 311] width 565 height 21
click at [647, 18] on icon "button" at bounding box center [643, 14] width 7 height 7
drag, startPoint x: 920, startPoint y: 414, endPoint x: 638, endPoint y: 417, distance: 281.6
click at [638, 389] on p "**********" at bounding box center [925, 381] width 582 height 16
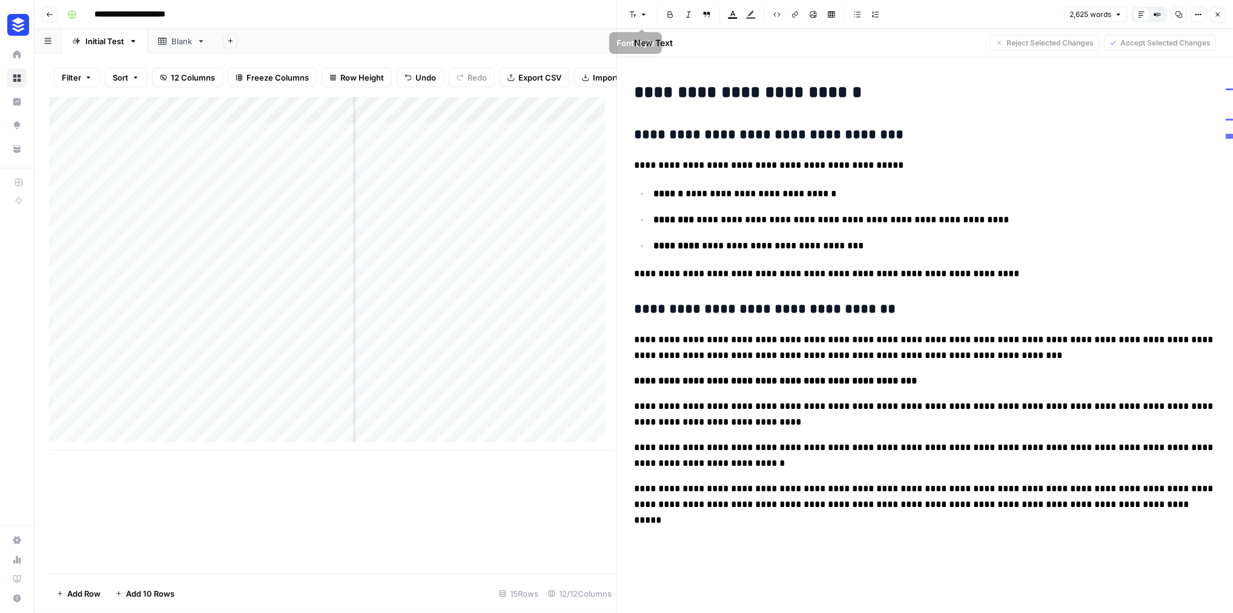
click at [674, 16] on icon "button" at bounding box center [670, 14] width 7 height 7
click at [652, 18] on button "Font style" at bounding box center [638, 15] width 28 height 16
click at [665, 107] on span "heading 3" at bounding box center [679, 101] width 58 height 12
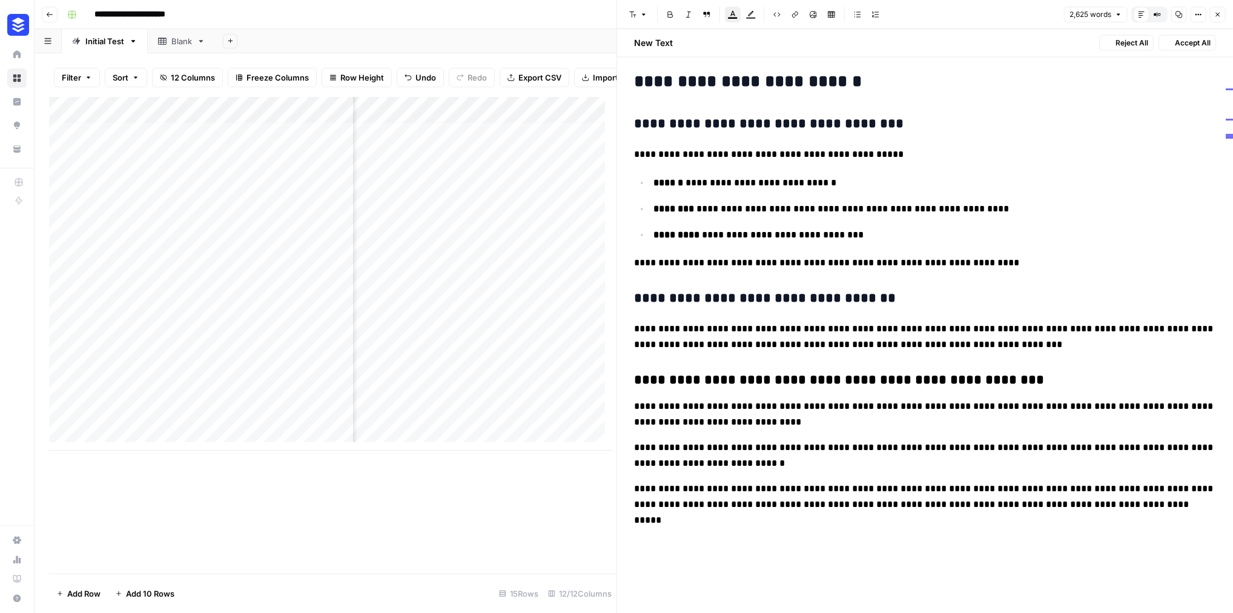
click at [1031, 430] on p "**********" at bounding box center [925, 413] width 582 height 31
click at [1218, 17] on button "Close" at bounding box center [1218, 15] width 16 height 16
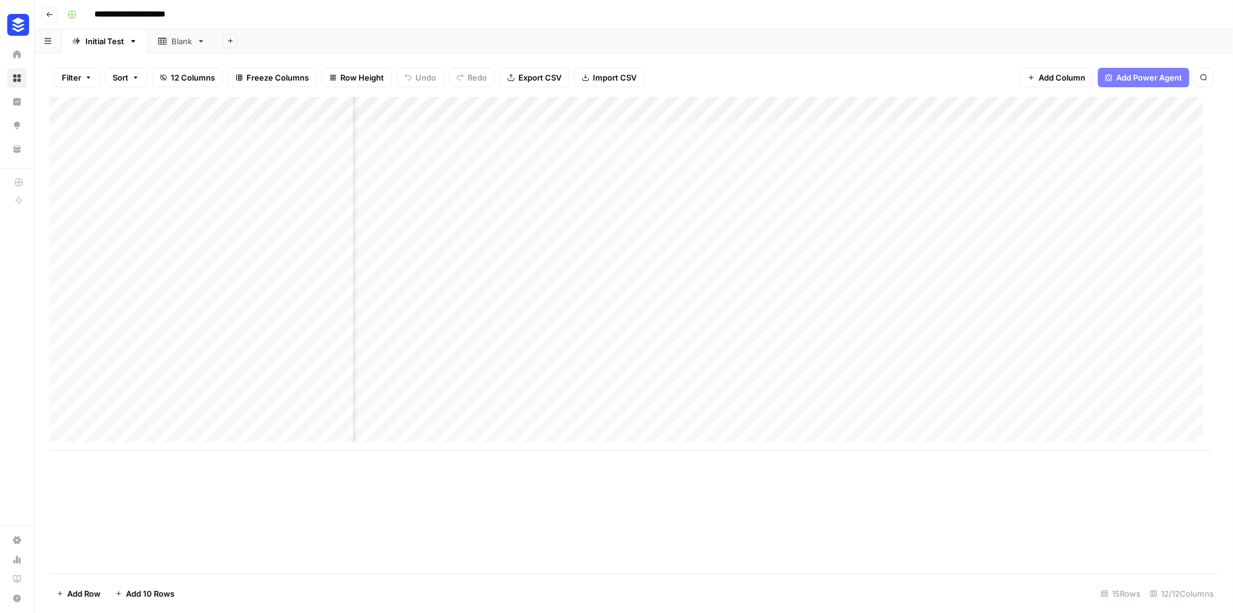
scroll to position [0, 1011]
click at [1079, 360] on div "Add Column" at bounding box center [630, 274] width 1162 height 354
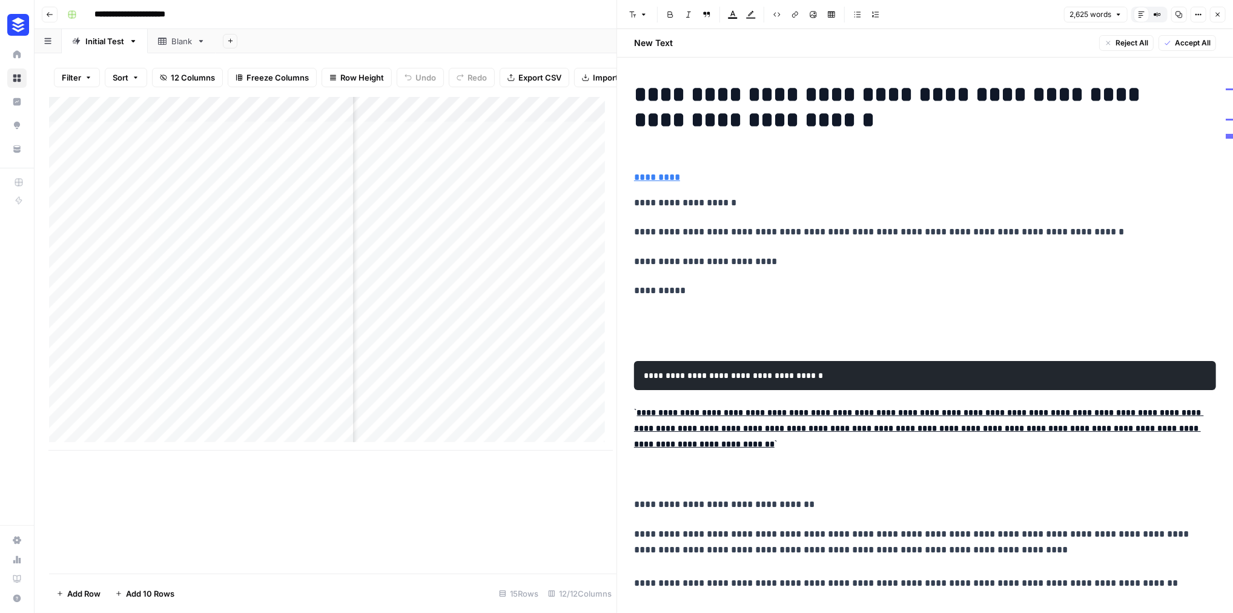
click at [1214, 18] on icon "button" at bounding box center [1217, 14] width 7 height 7
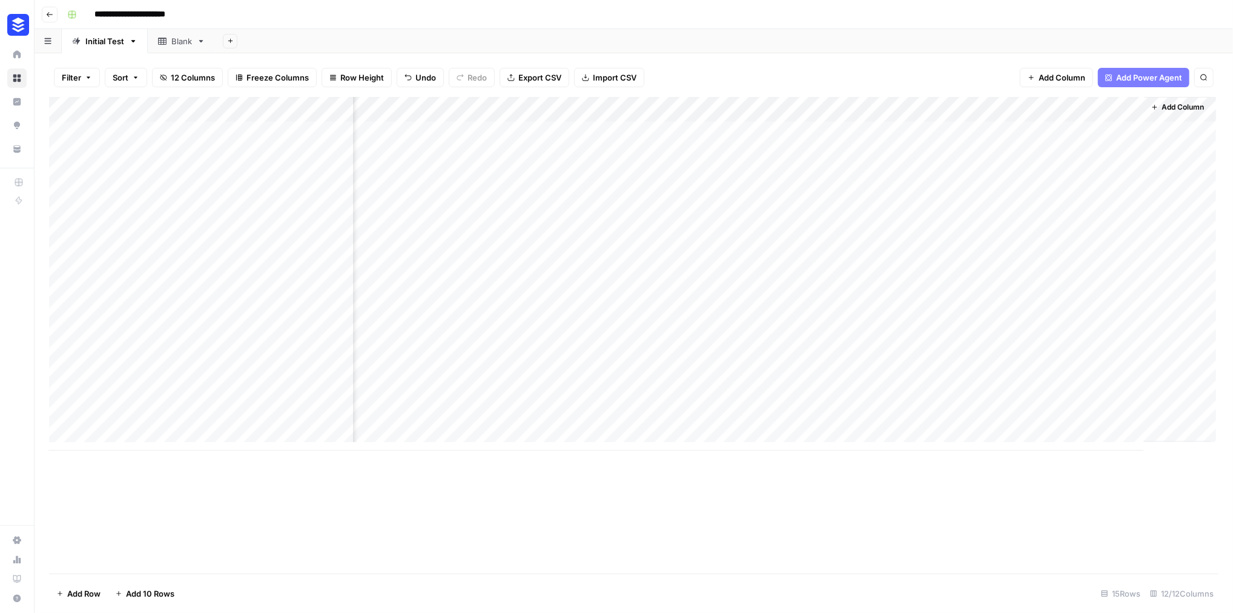
scroll to position [0, 993]
